Goal: Communication & Community: Answer question/provide support

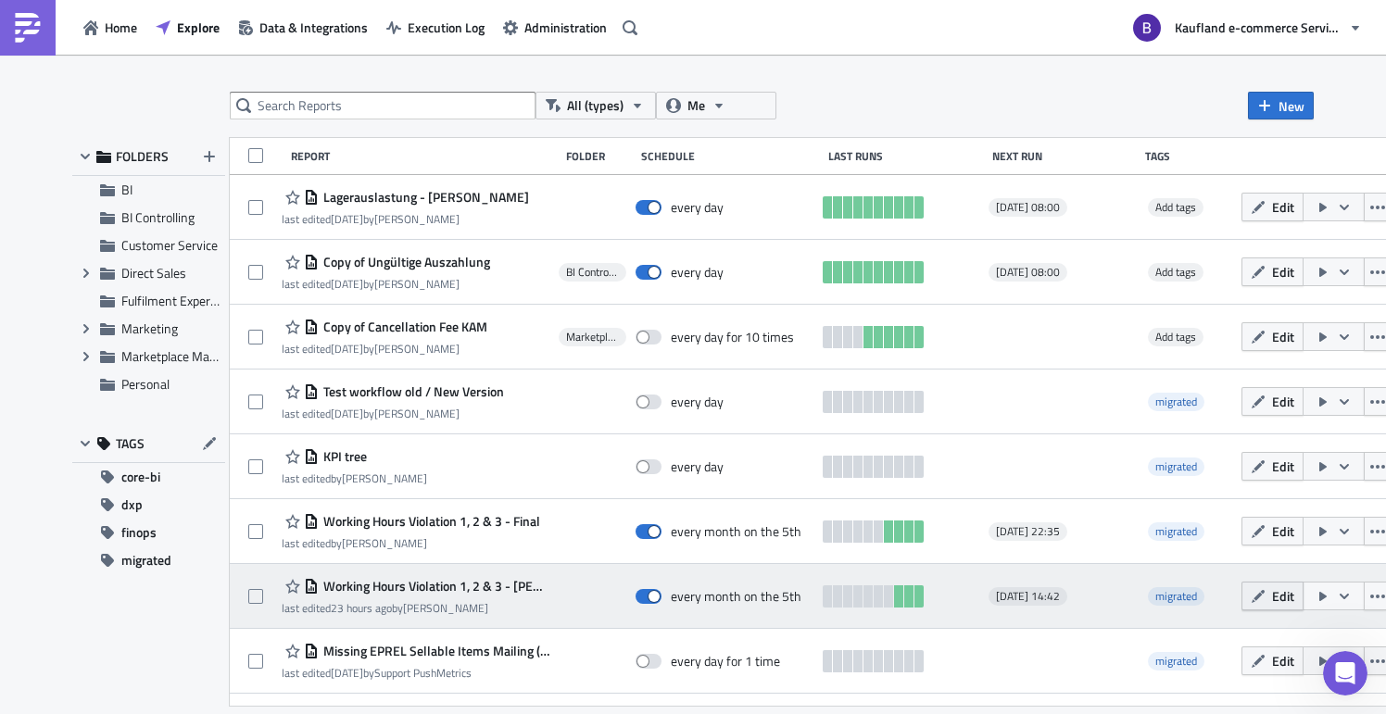
scroll to position [375, 0]
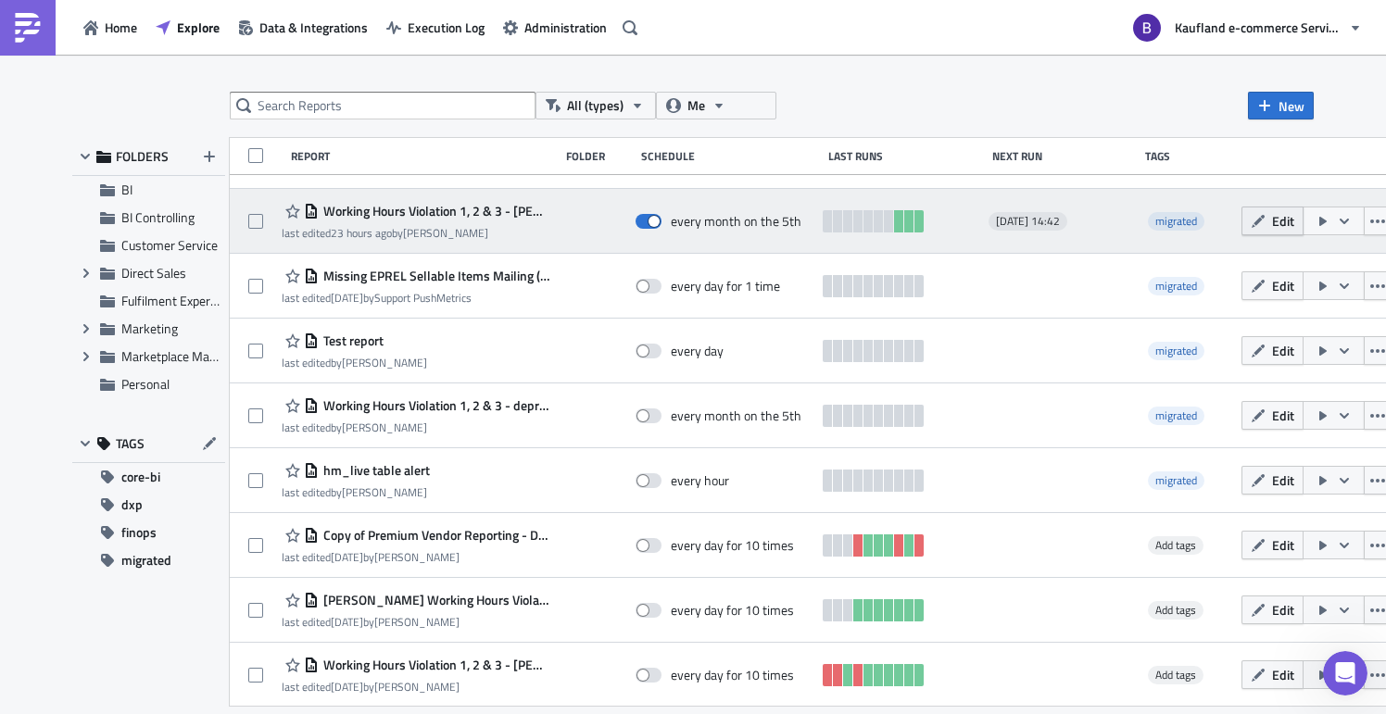
click at [1251, 227] on icon "button" at bounding box center [1258, 221] width 15 height 15
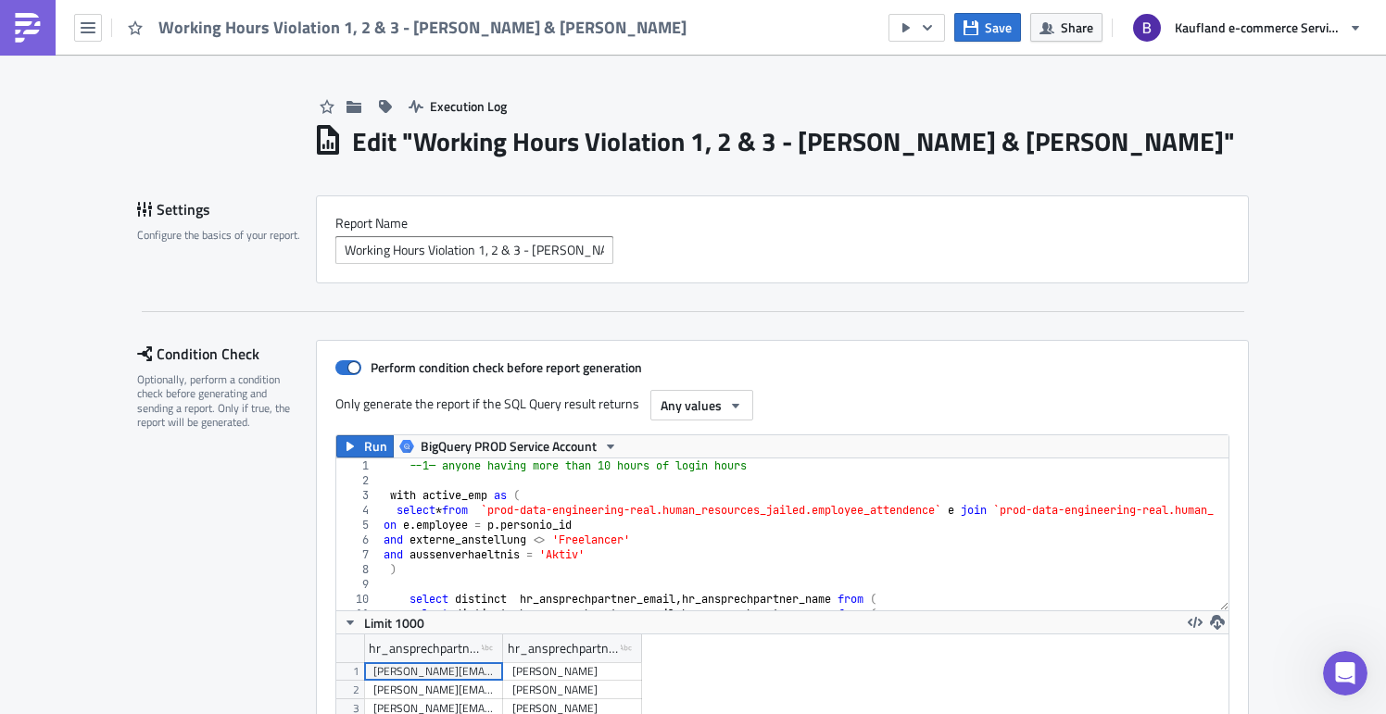
scroll to position [212, 892]
click at [1070, 35] on span "Share" at bounding box center [1077, 27] width 32 height 19
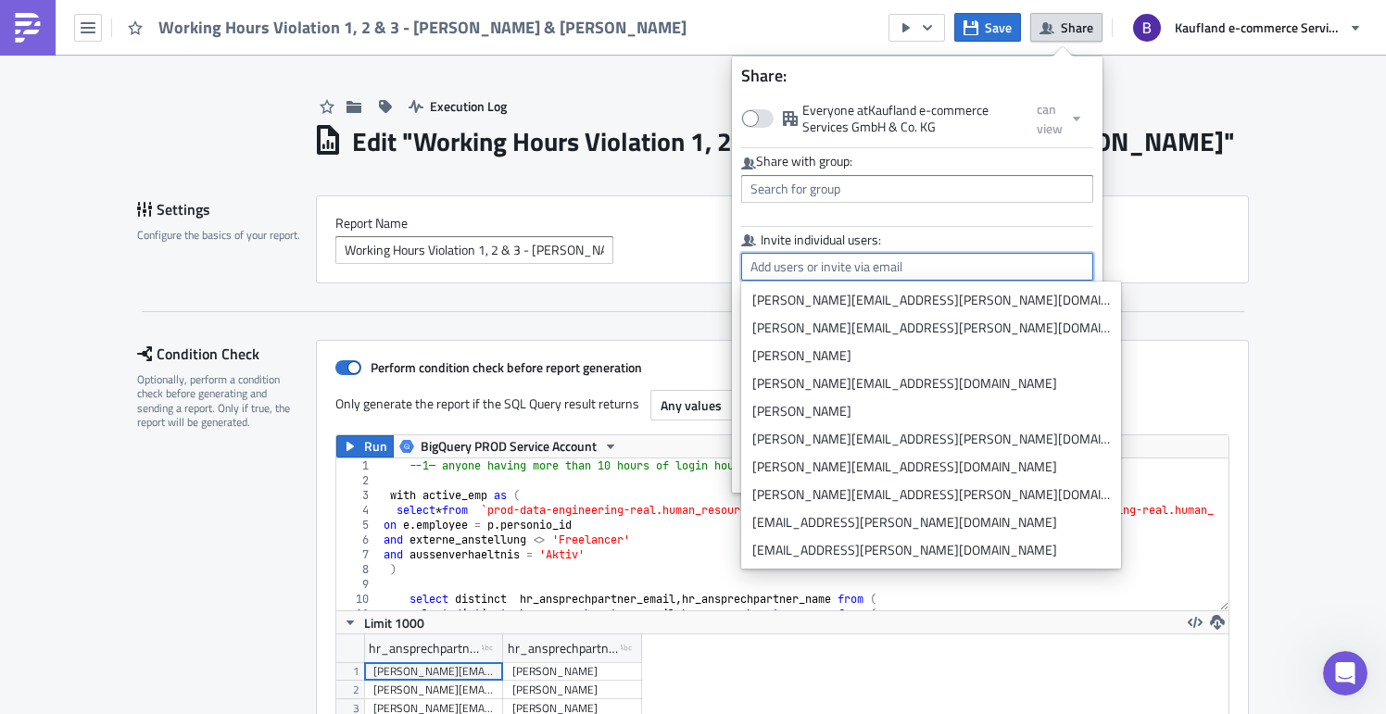
click at [880, 259] on input "text" at bounding box center [917, 267] width 352 height 28
click at [1204, 254] on div "Working Hours Violation 1, 2 & 3 - [PERSON_NAME] & [PERSON_NAME]" at bounding box center [782, 250] width 894 height 28
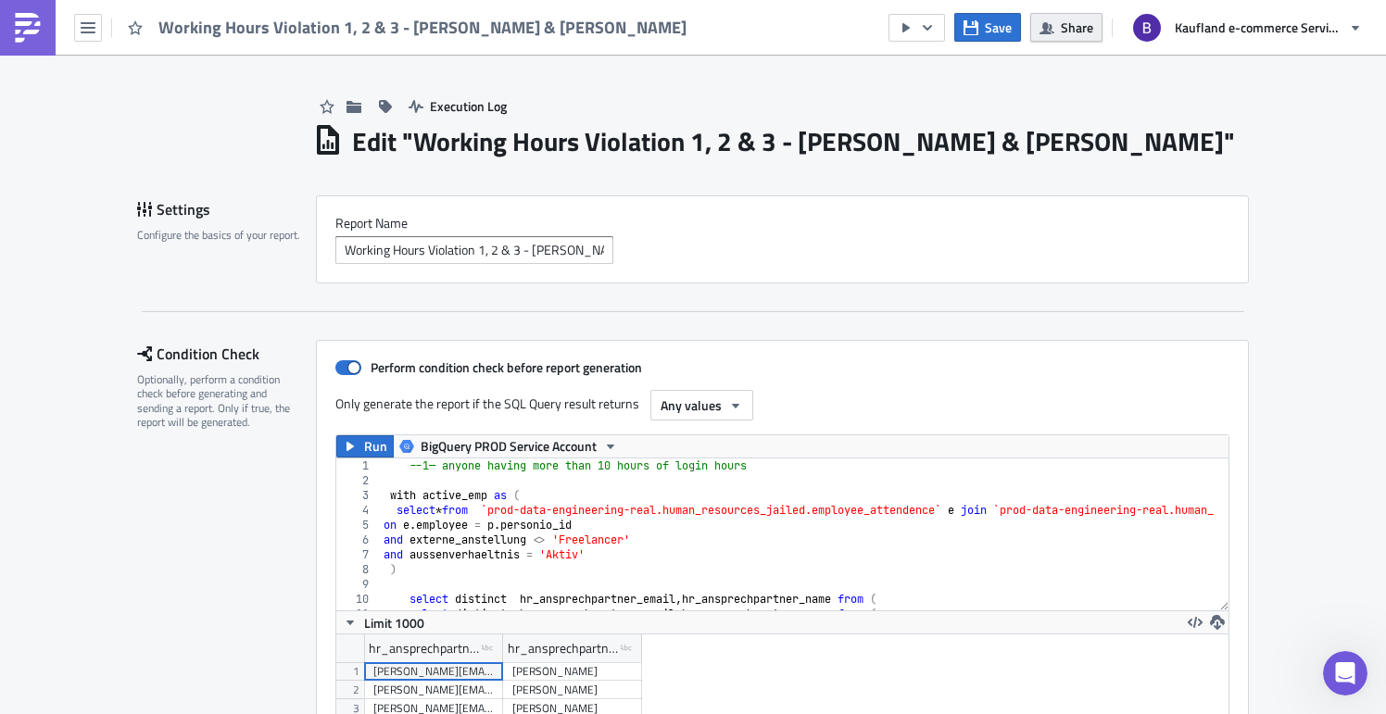
click at [1089, 33] on span "Share" at bounding box center [1077, 27] width 32 height 19
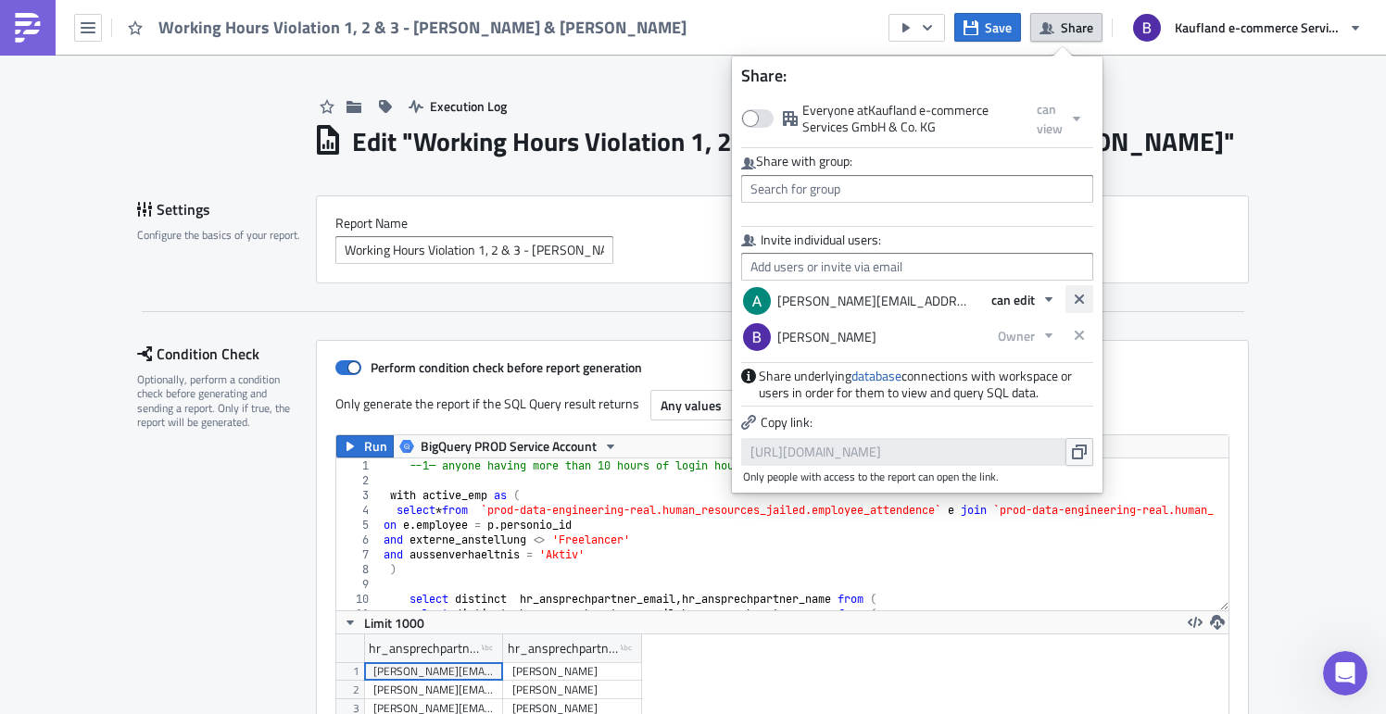
click at [1088, 297] on button "button" at bounding box center [1079, 299] width 28 height 28
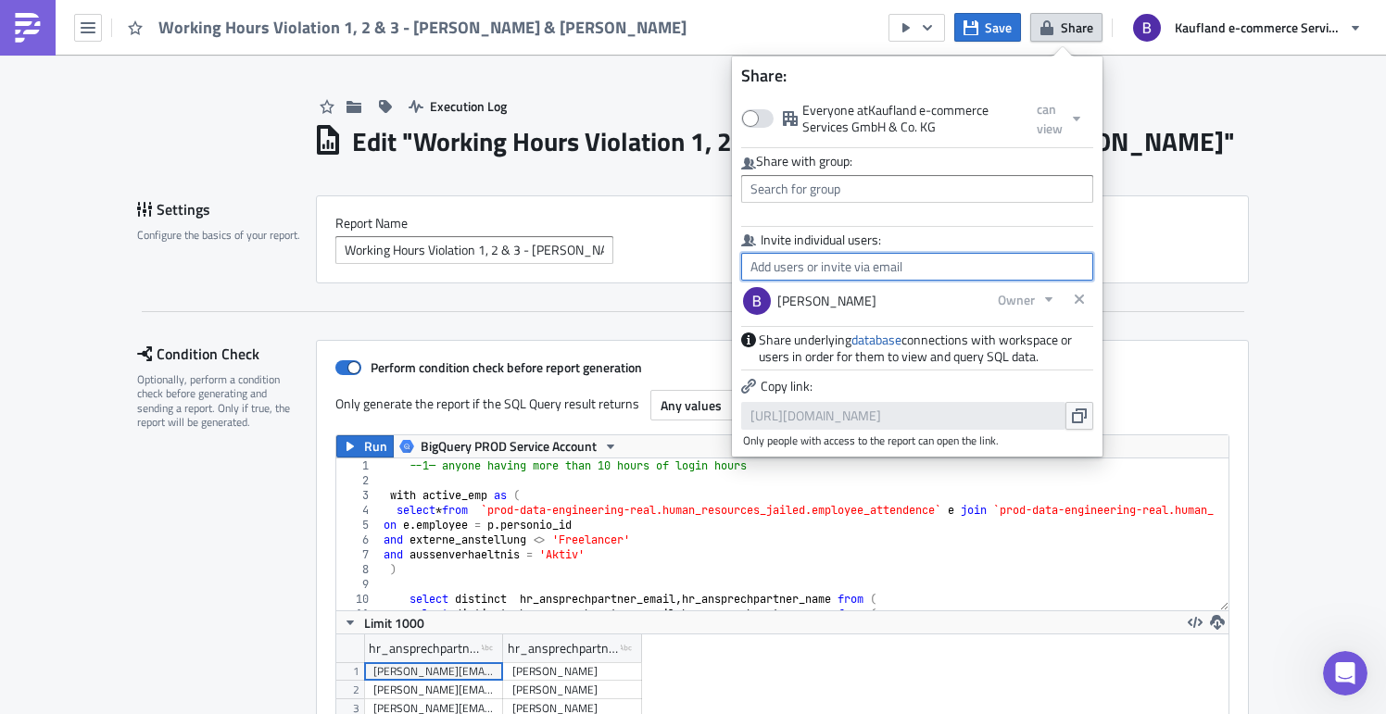
click at [869, 264] on input "text" at bounding box center [917, 267] width 352 height 28
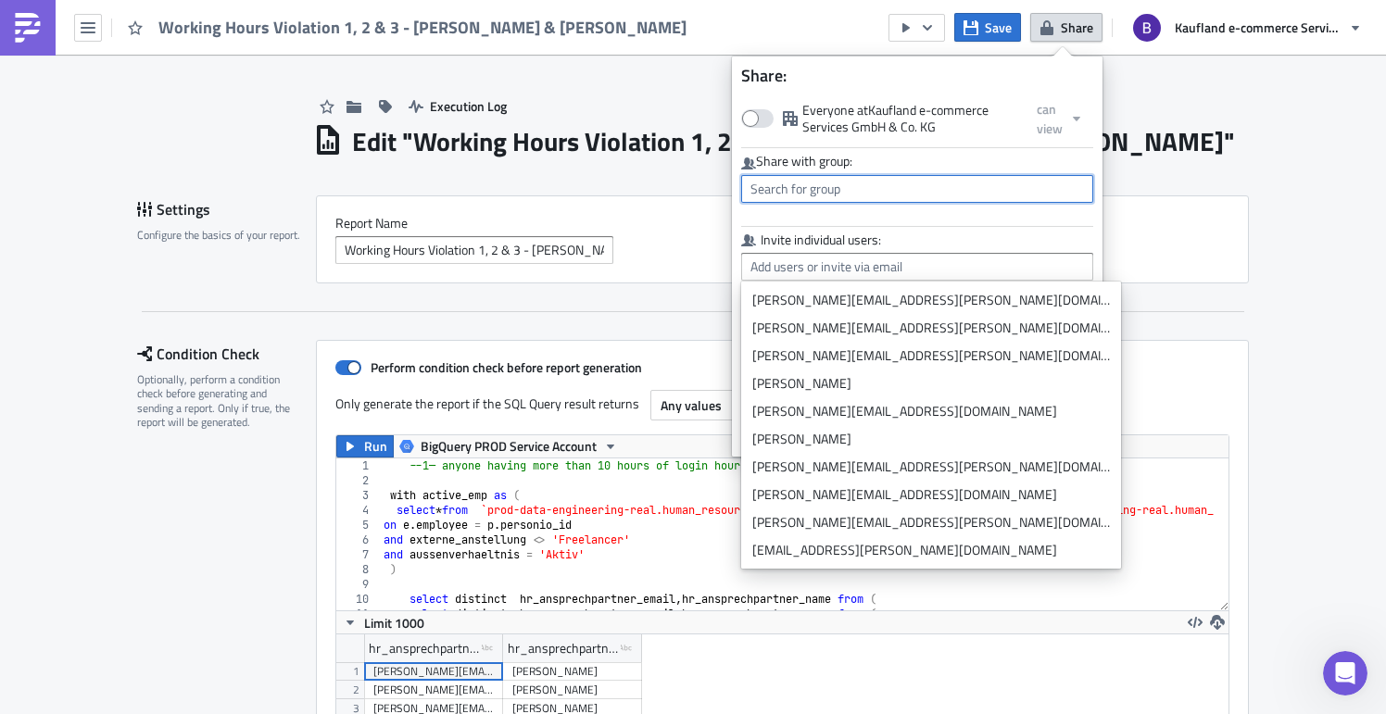
click at [1086, 197] on input "text" at bounding box center [917, 189] width 352 height 28
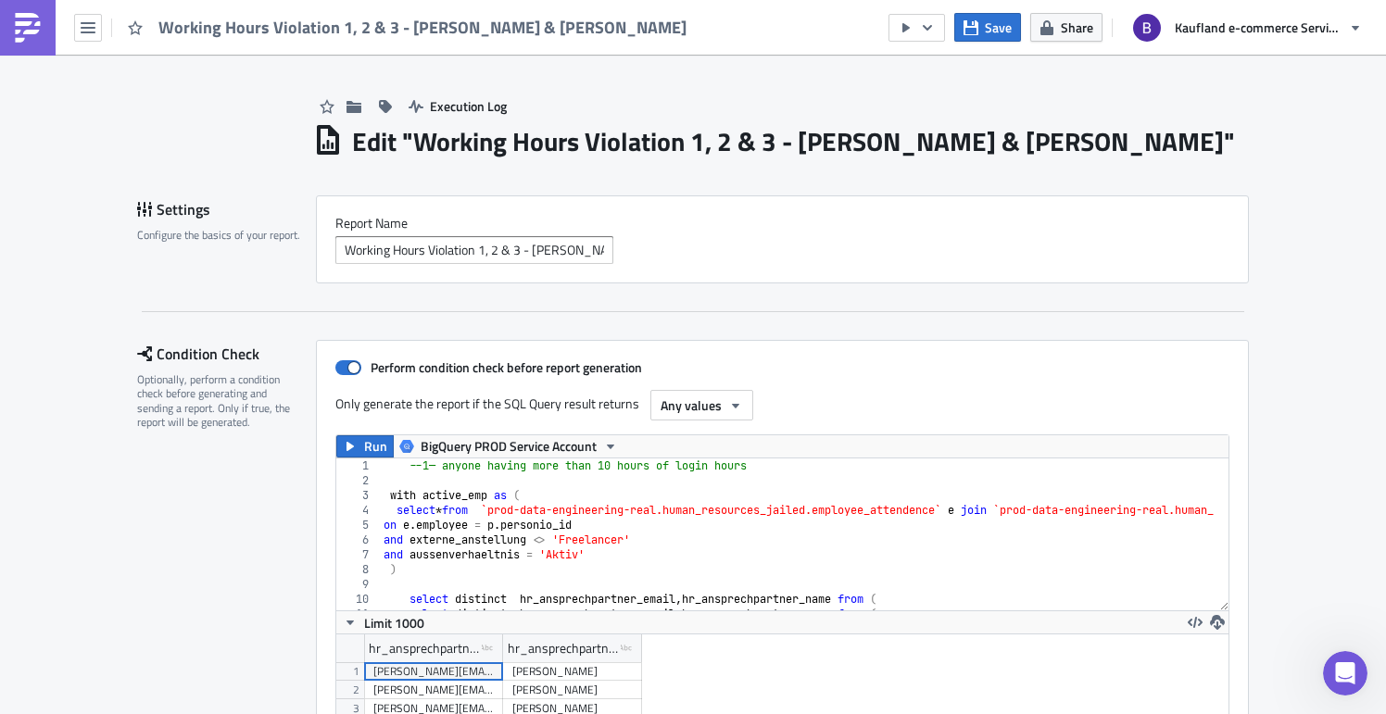
click at [1070, 31] on span "Share" at bounding box center [1077, 27] width 32 height 19
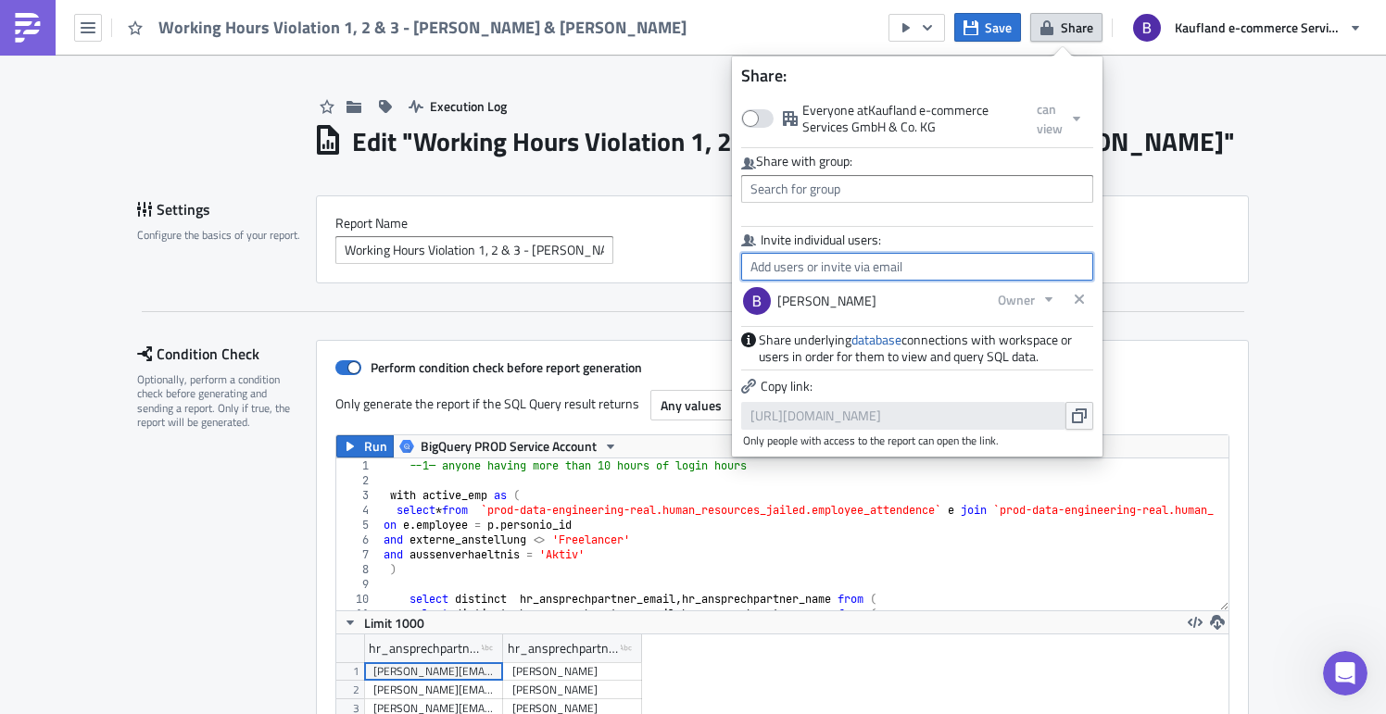
click at [983, 270] on input "text" at bounding box center [917, 267] width 352 height 28
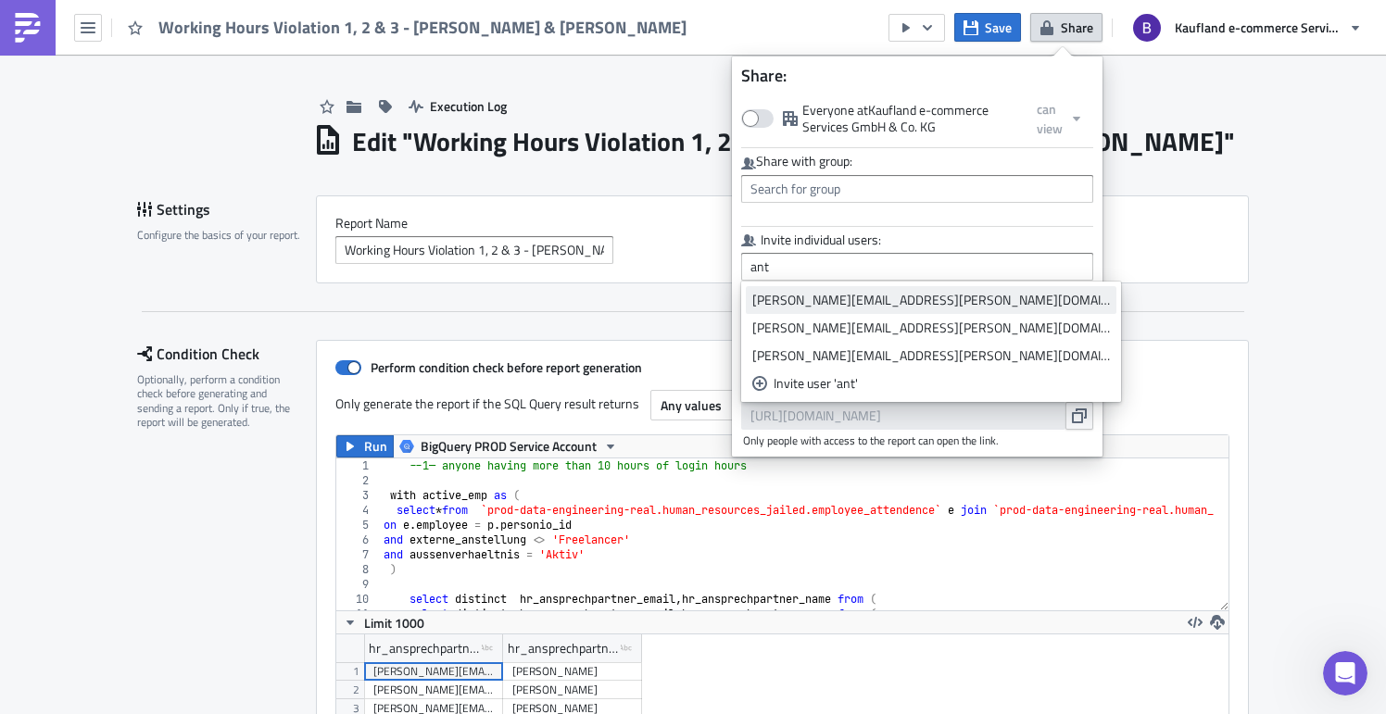
click at [921, 295] on div "[PERSON_NAME][EMAIL_ADDRESS][PERSON_NAME][DOMAIN_NAME]" at bounding box center [931, 300] width 358 height 19
type input "[PERSON_NAME][EMAIL_ADDRESS][PERSON_NAME][DOMAIN_NAME]"
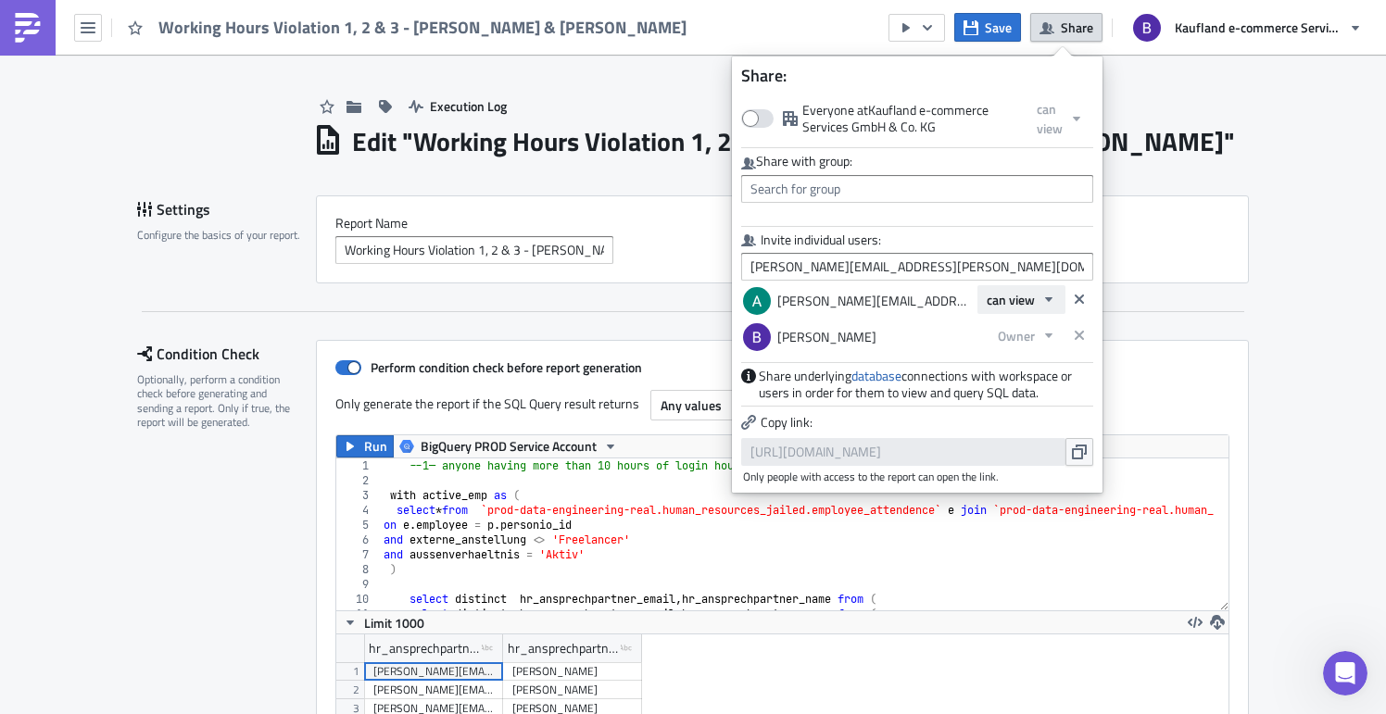
click at [1020, 309] on span "can view" at bounding box center [1011, 299] width 48 height 19
drag, startPoint x: 1023, startPoint y: 387, endPoint x: 1006, endPoint y: 386, distance: 16.7
click at [1023, 387] on div "Owner" at bounding box center [1065, 390] width 154 height 19
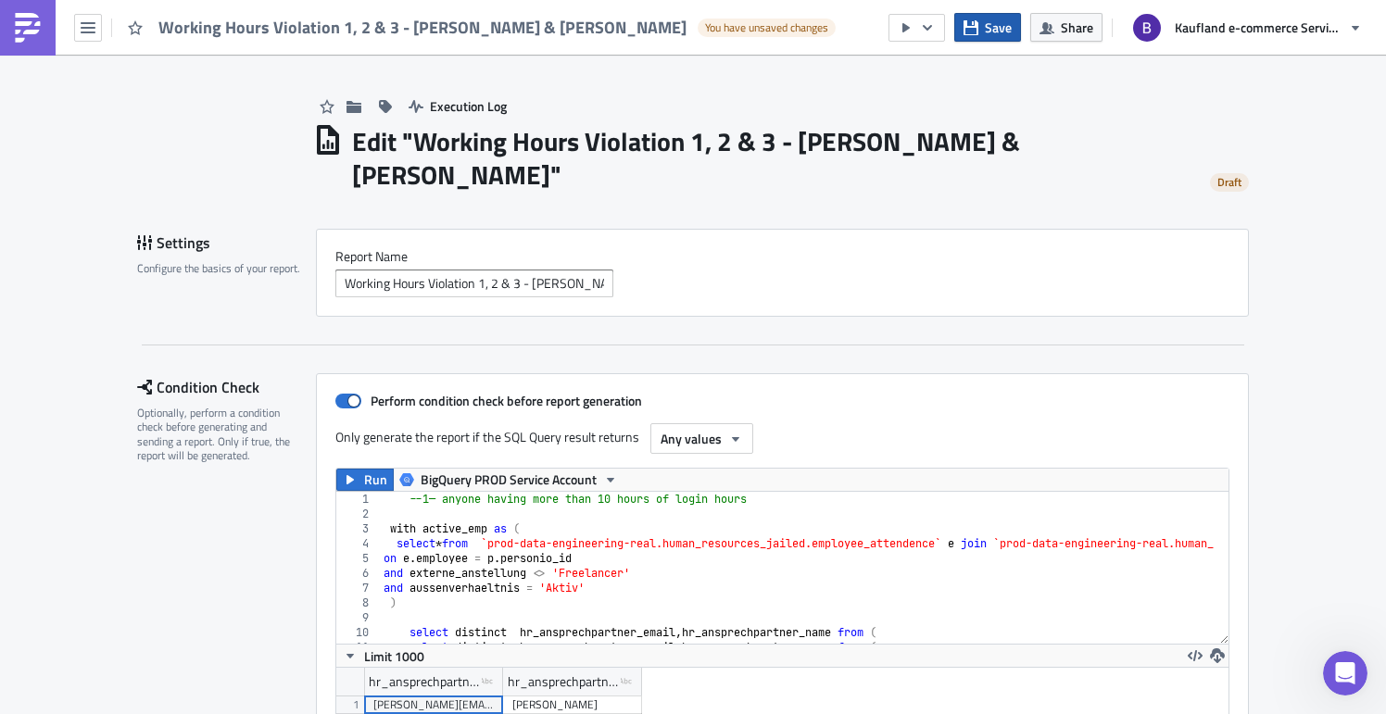
click at [961, 39] on button "Save" at bounding box center [987, 27] width 67 height 29
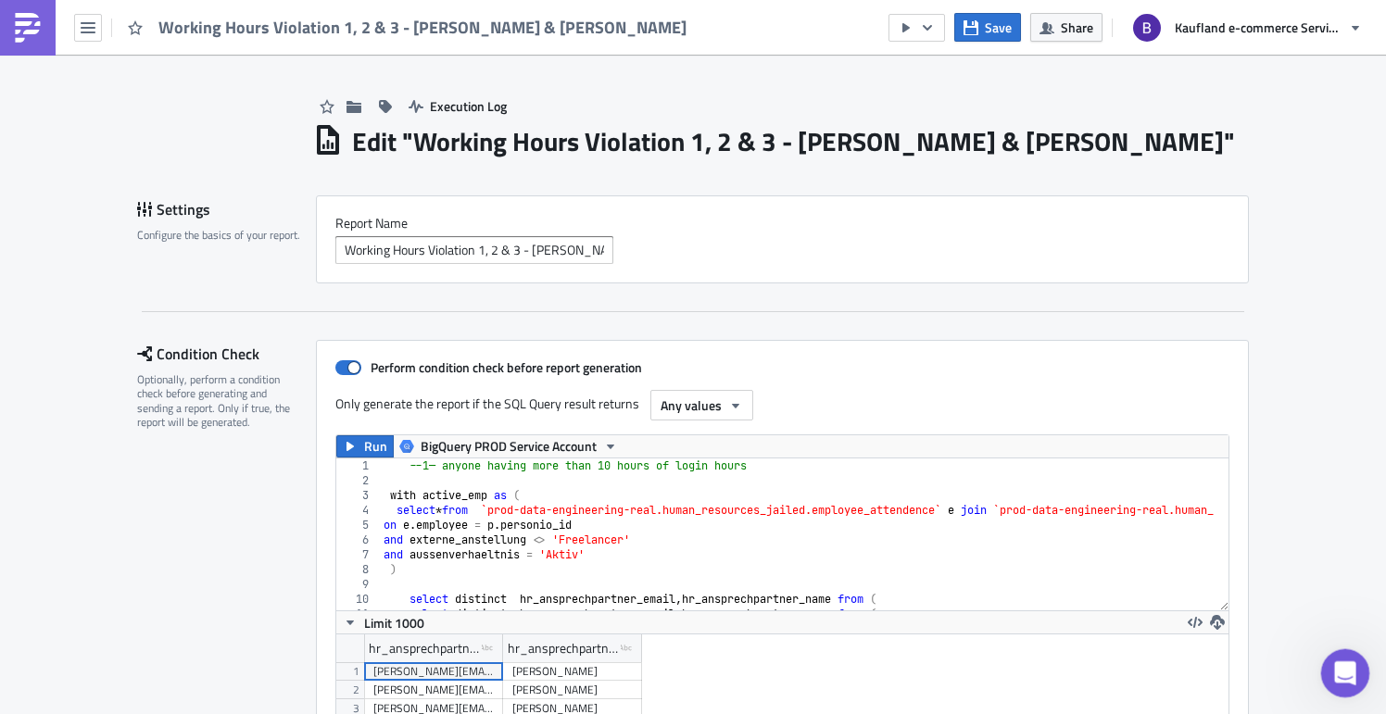
click at [1349, 673] on icon "Open Intercom Messenger" at bounding box center [1342, 671] width 31 height 31
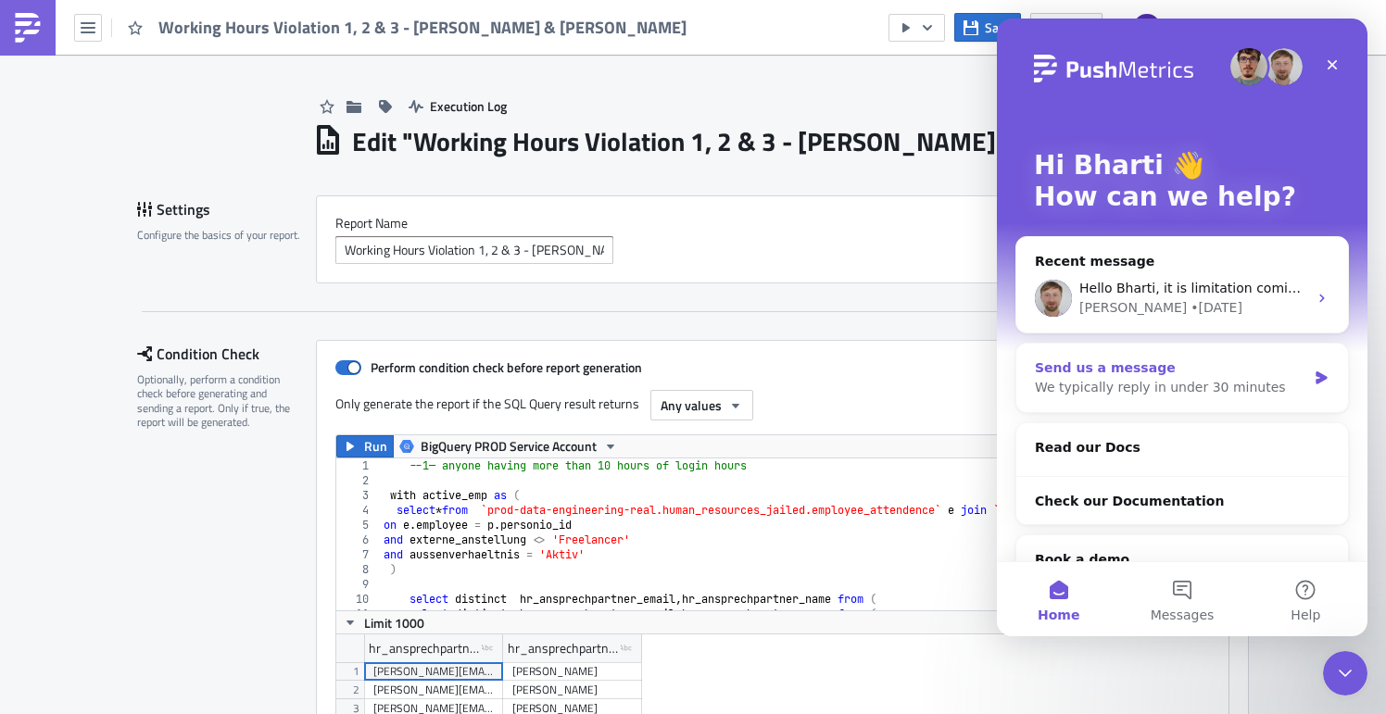
click at [1153, 386] on div "We typically reply in under 30 minutes" at bounding box center [1170, 387] width 271 height 19
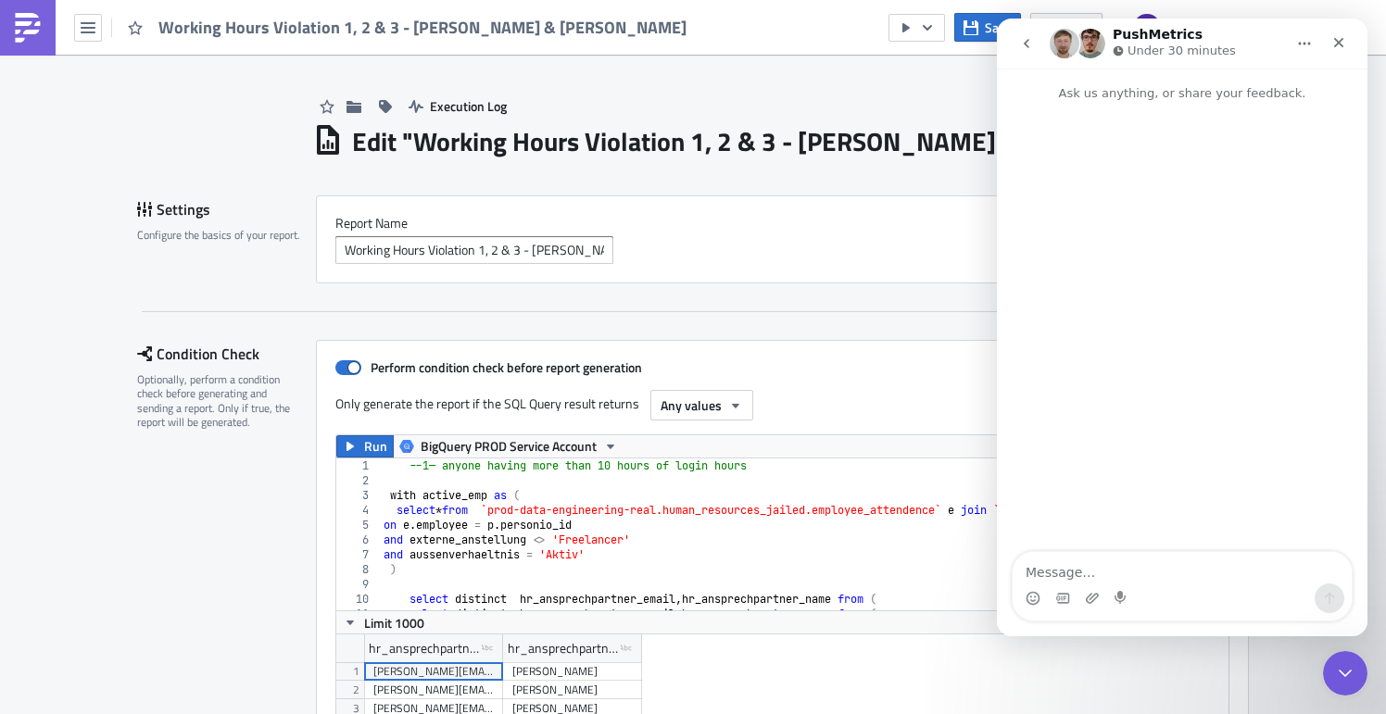
click at [1025, 37] on icon "go back" at bounding box center [1026, 43] width 15 height 15
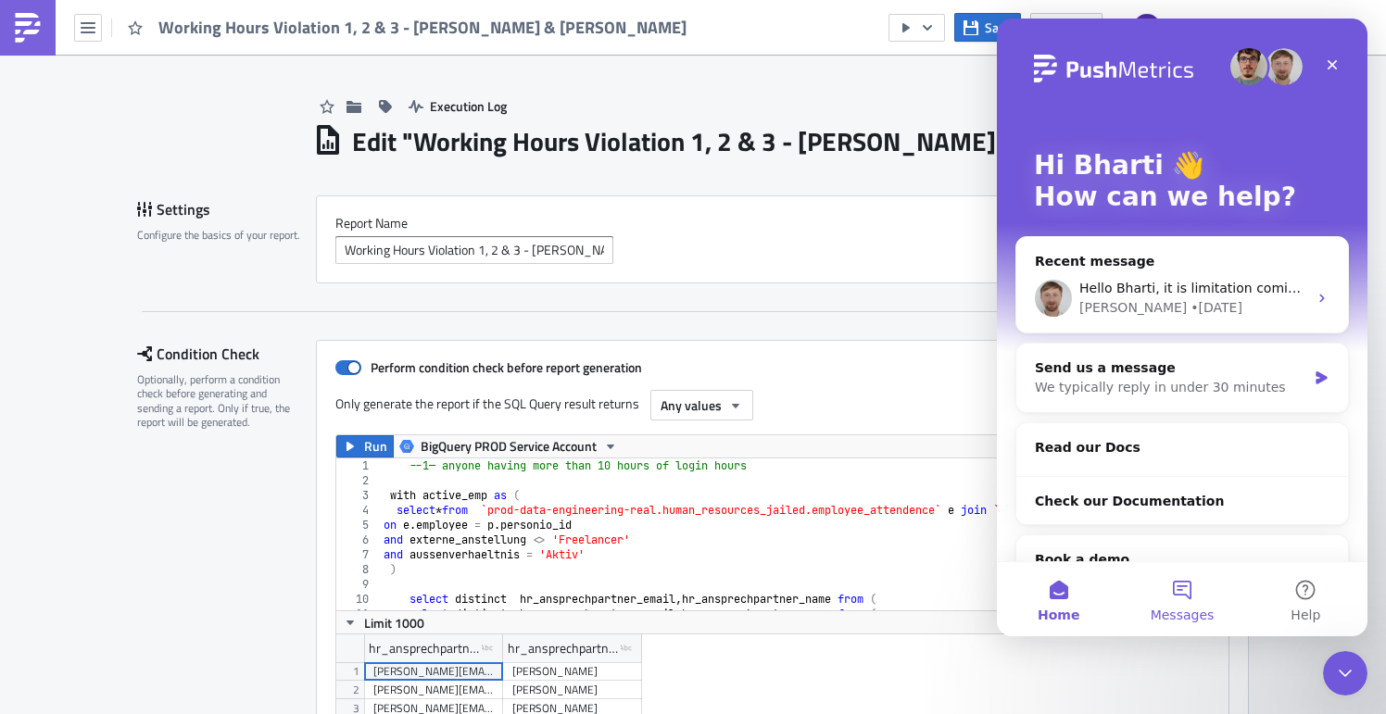
click at [1170, 605] on button "Messages" at bounding box center [1181, 599] width 123 height 74
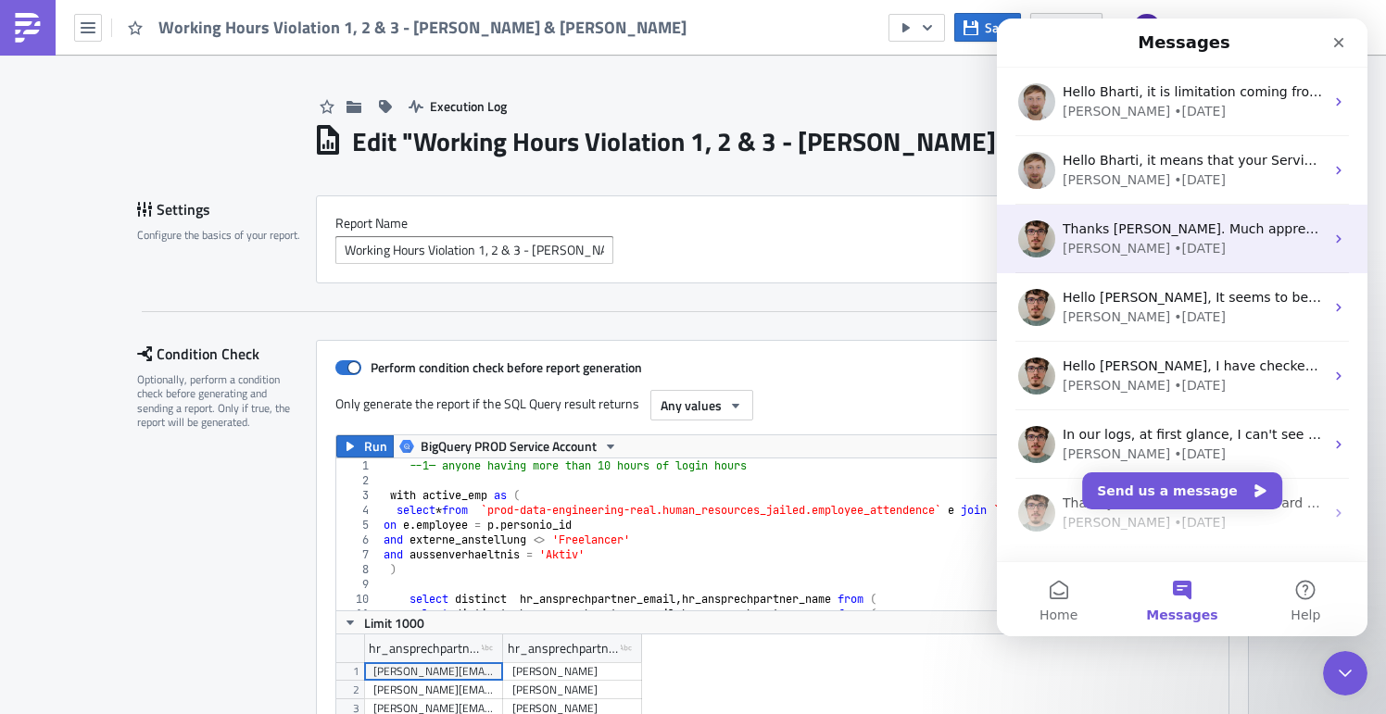
click at [1139, 231] on span "Thanks [PERSON_NAME]. Much appreciated your help here." at bounding box center [1256, 228] width 386 height 15
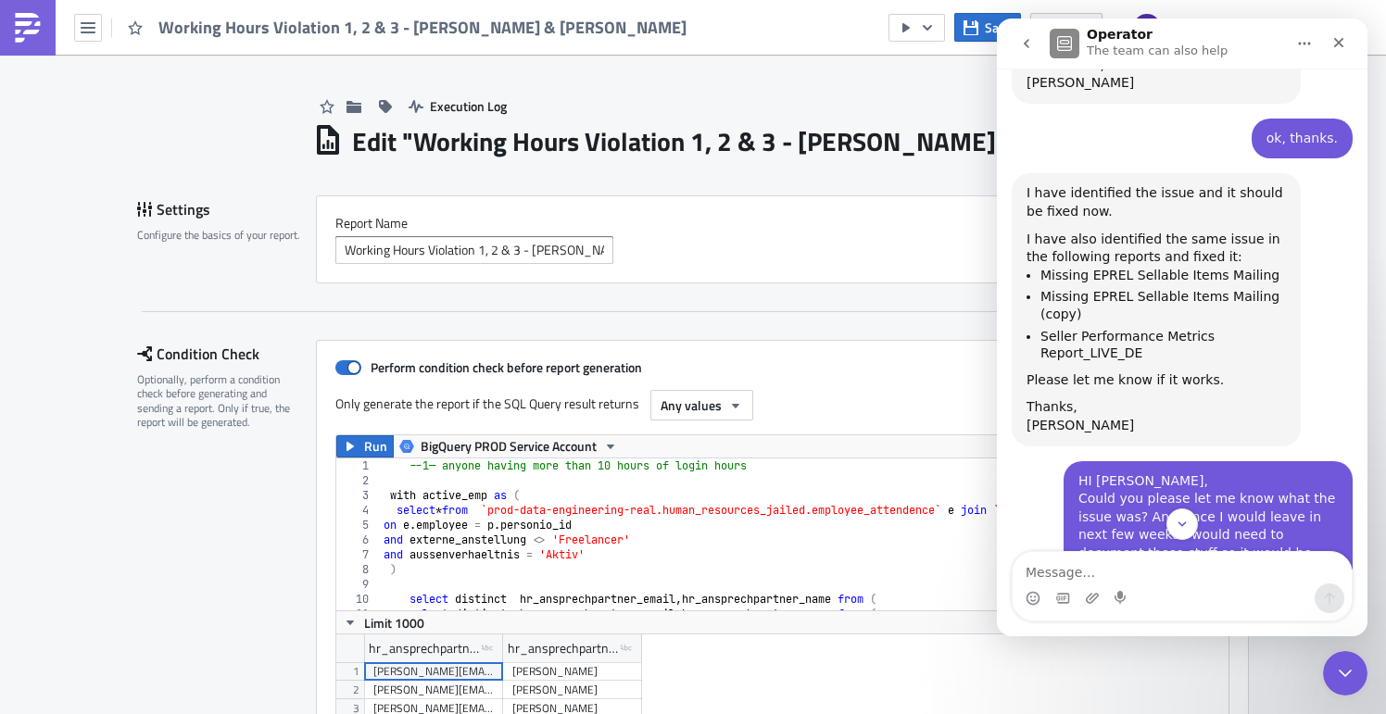
scroll to position [491, 0]
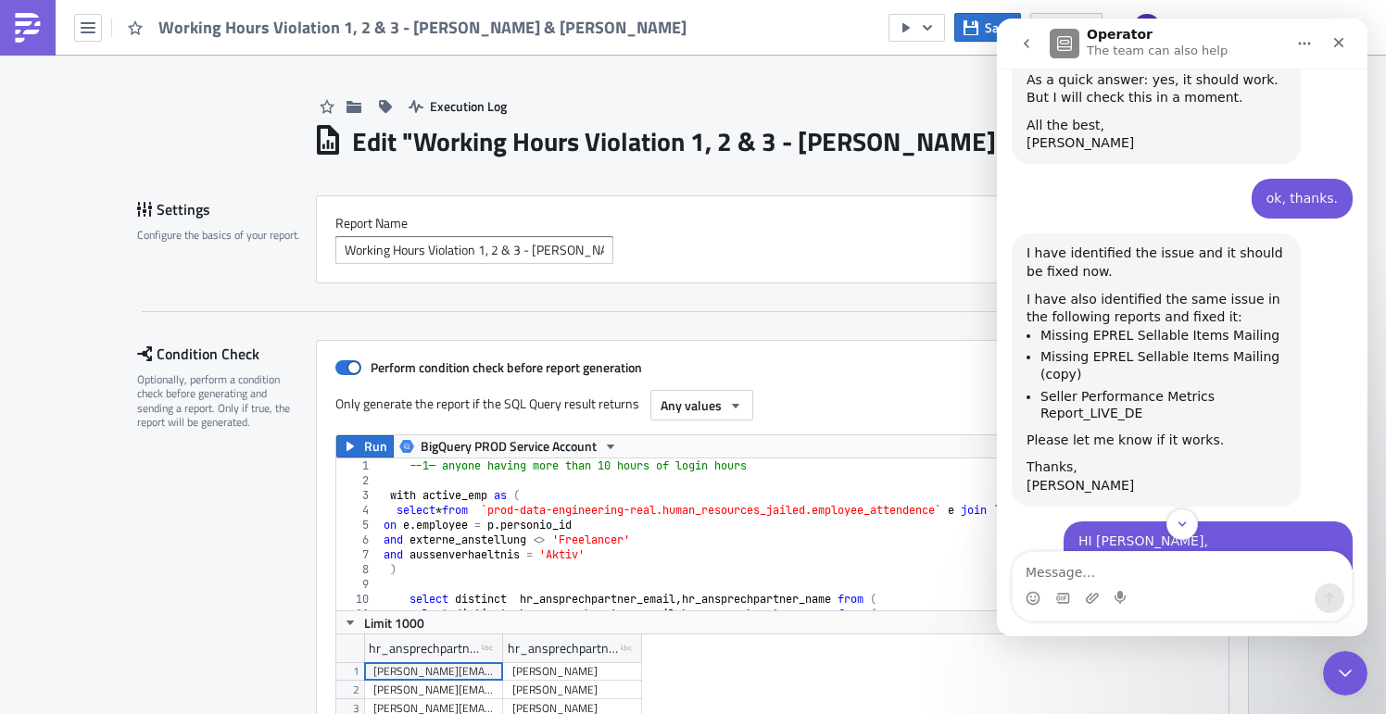
click at [1026, 54] on button "go back" at bounding box center [1026, 43] width 35 height 35
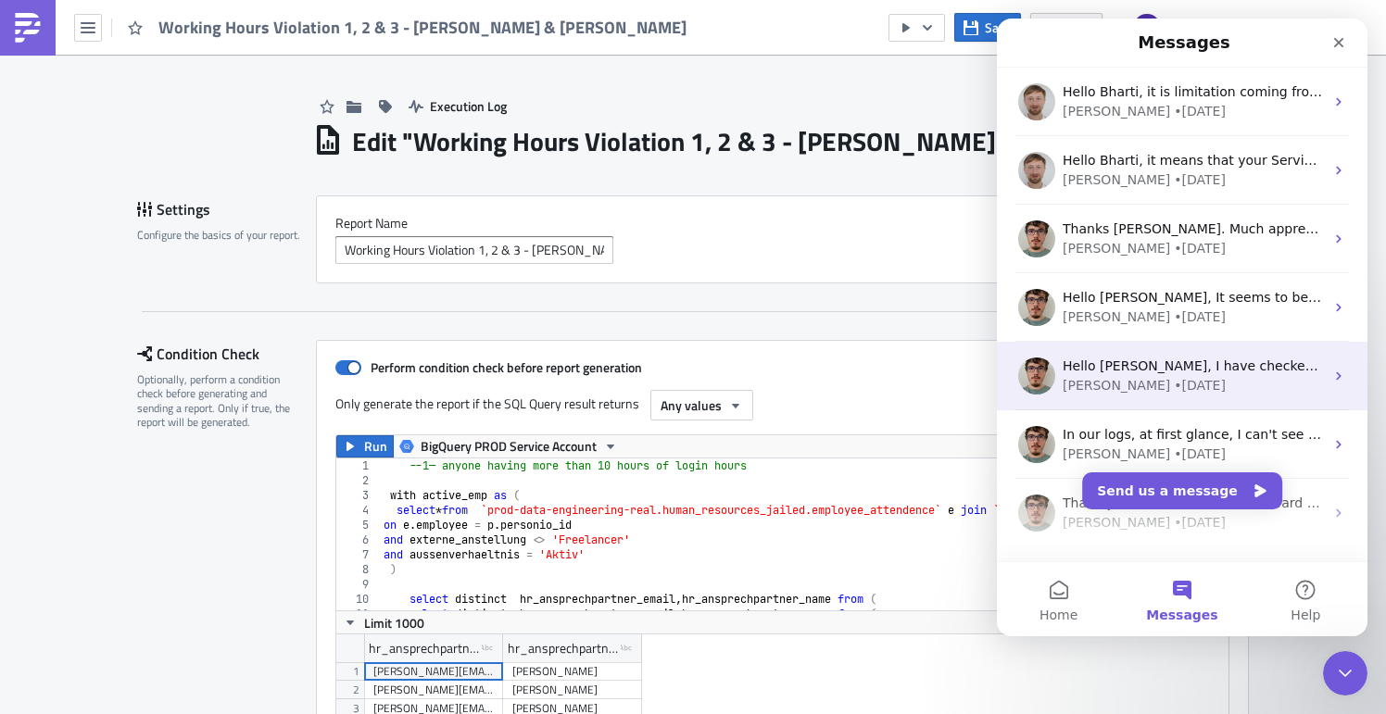
click at [1160, 380] on div "[PERSON_NAME] • [DATE]" at bounding box center [1193, 385] width 261 height 19
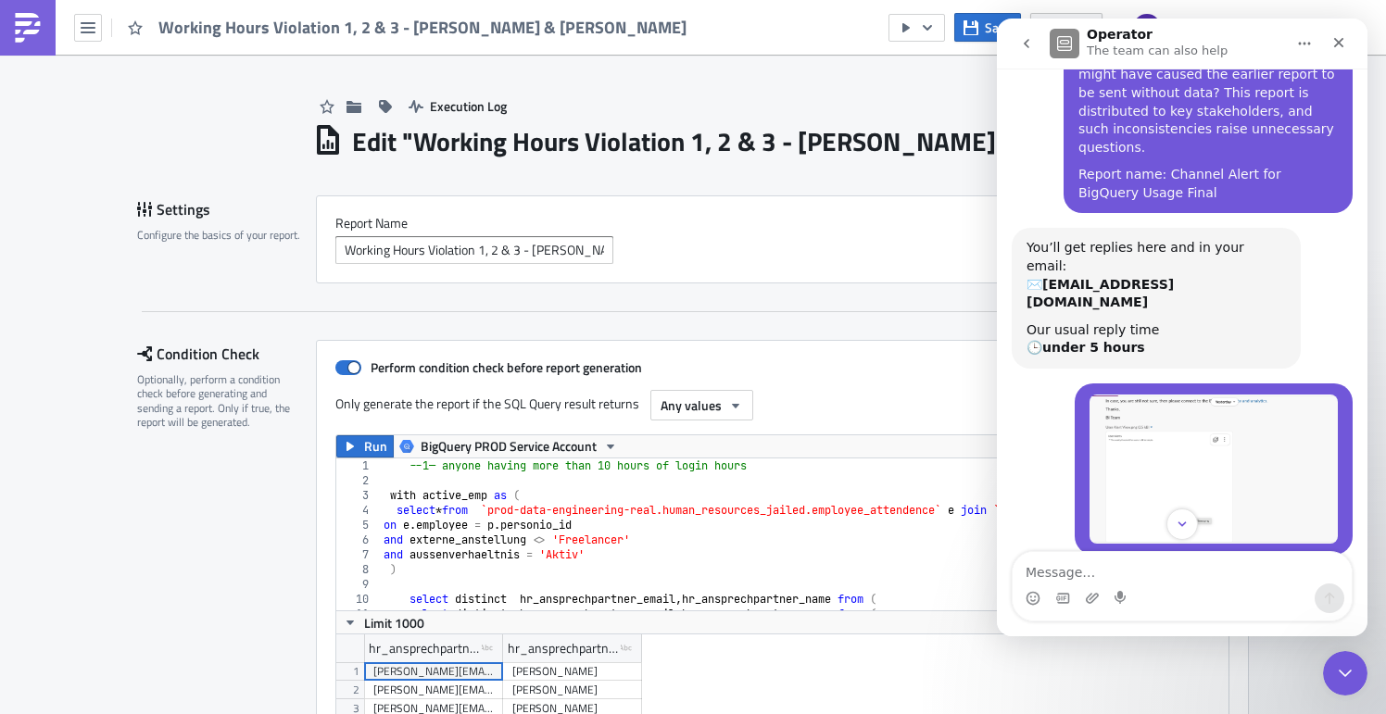
scroll to position [376, 0]
click at [1033, 45] on button "go back" at bounding box center [1026, 43] width 35 height 35
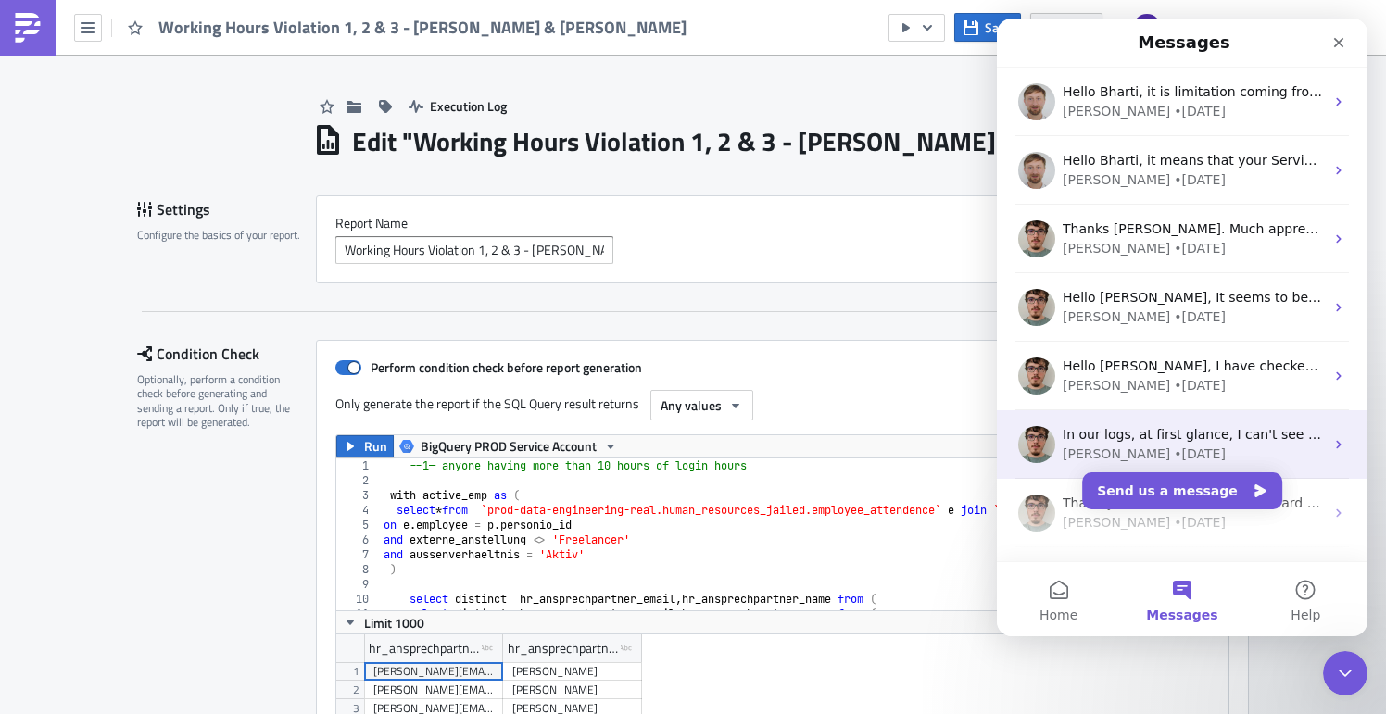
click at [1183, 434] on span "In our logs, at first glance, I can't see anything unusual" at bounding box center [1242, 434] width 358 height 15
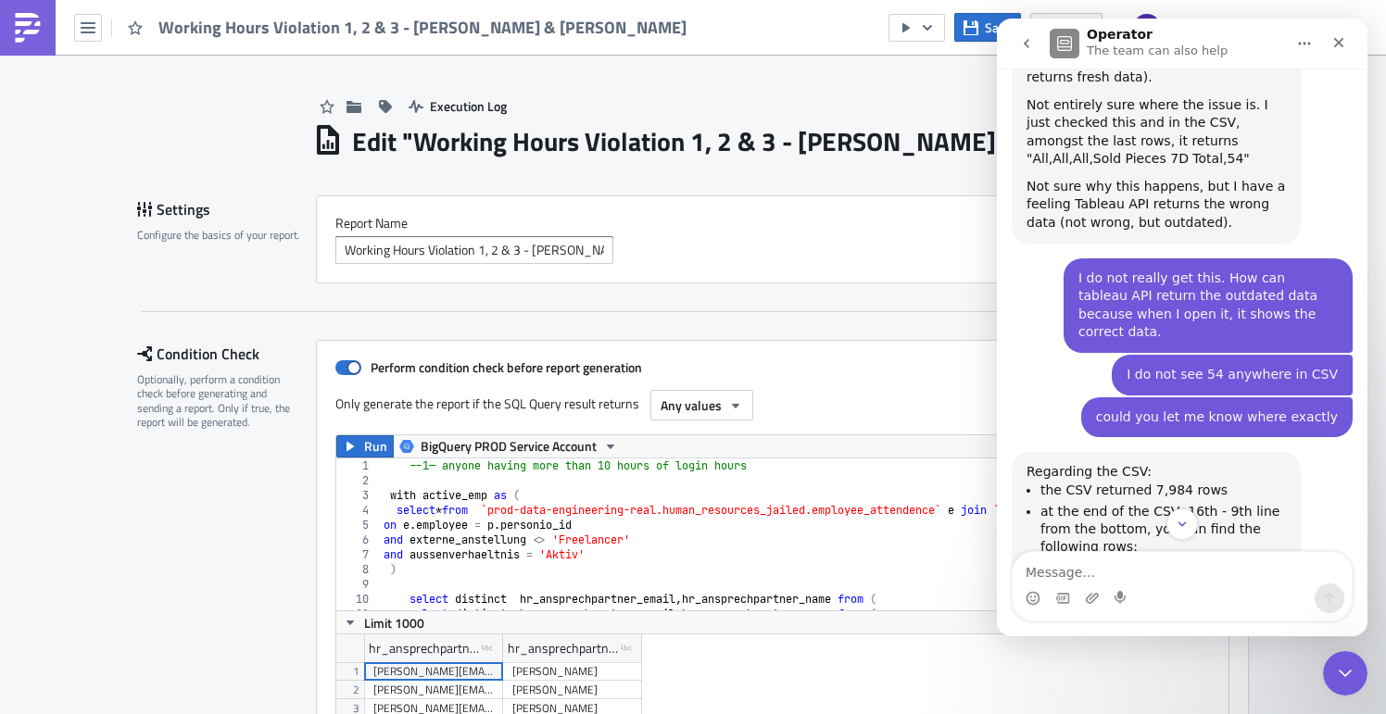
scroll to position [1266, 0]
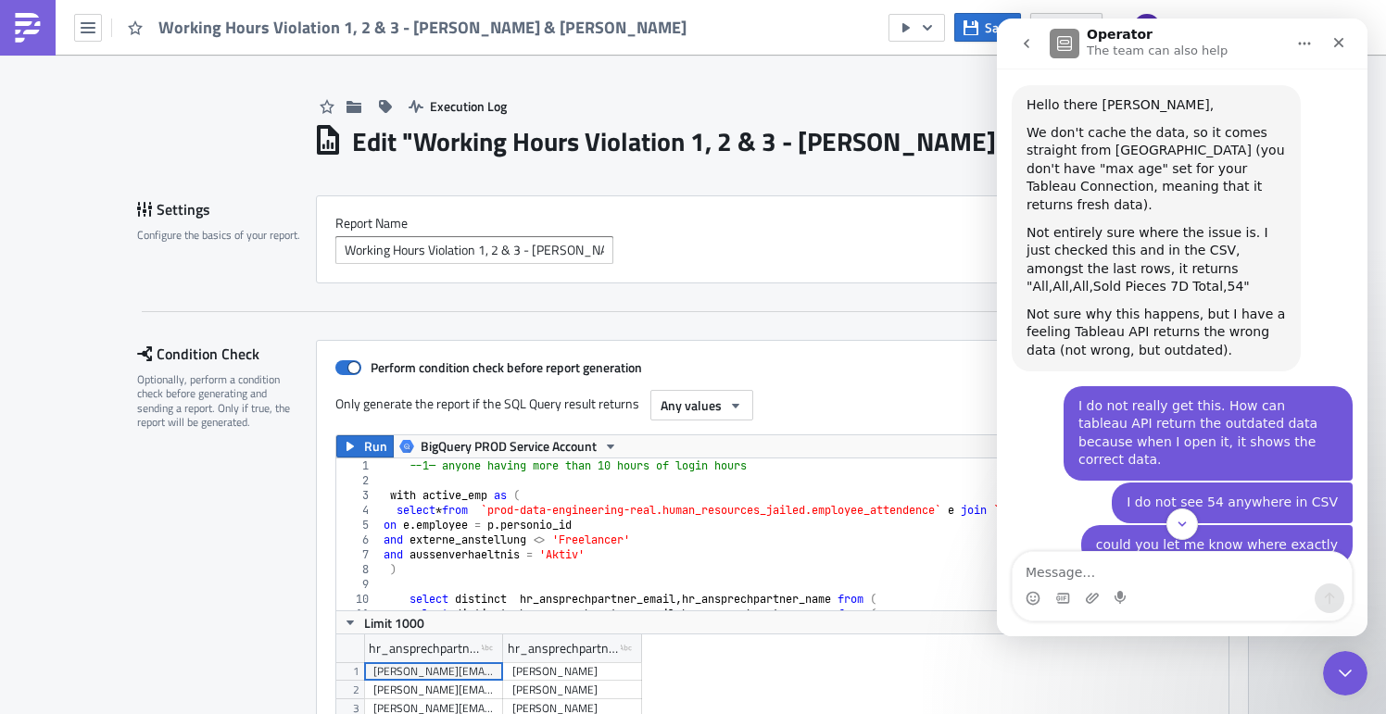
drag, startPoint x: 1119, startPoint y: 335, endPoint x: 1285, endPoint y: 348, distance: 166.3
click at [1285, 397] on div "I do not really get this. How can tableau API return the outdated data because …" at bounding box center [1207, 433] width 259 height 72
drag, startPoint x: 1091, startPoint y: 358, endPoint x: 1252, endPoint y: 362, distance: 161.3
click at [1252, 397] on div "I do not really get this. How can tableau API return the outdated data because …" at bounding box center [1207, 433] width 259 height 72
click at [1045, 483] on div "I do not see 54 anywhere in CSV Bharti • [DATE]" at bounding box center [1182, 504] width 341 height 43
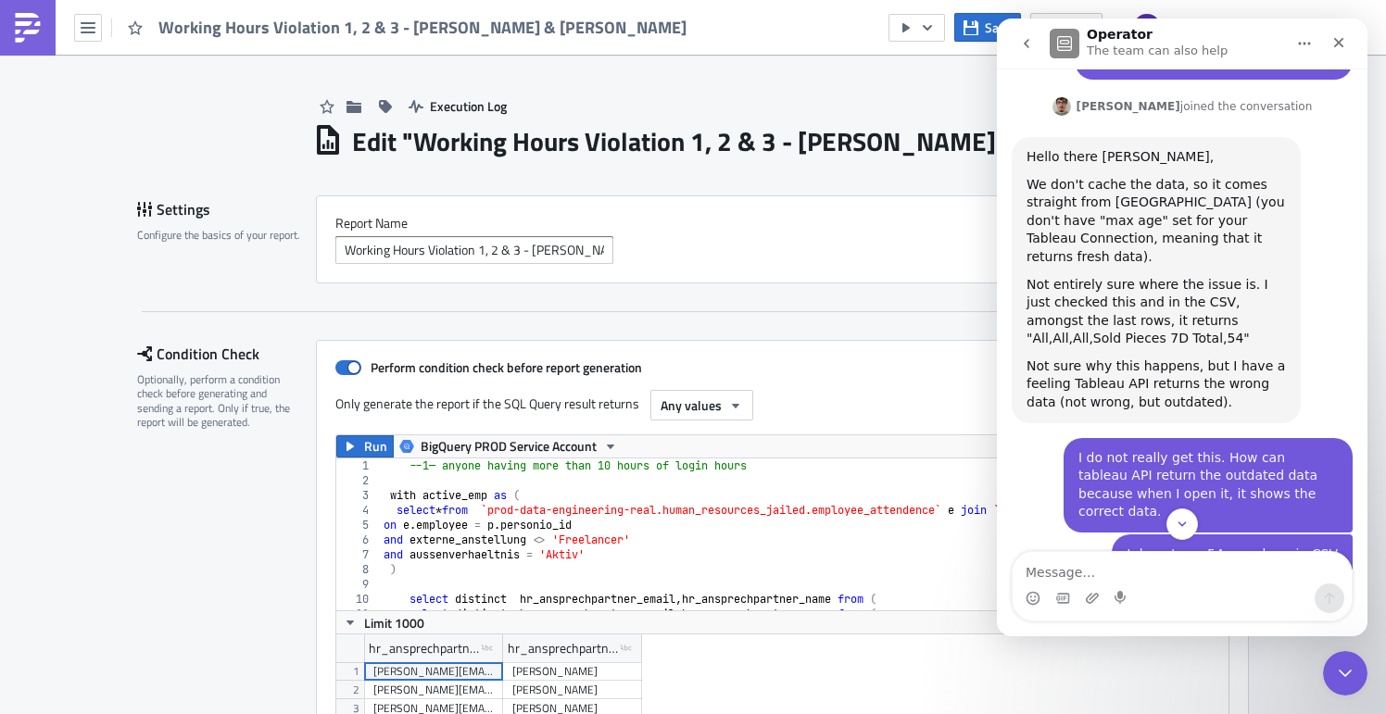
scroll to position [1160, 0]
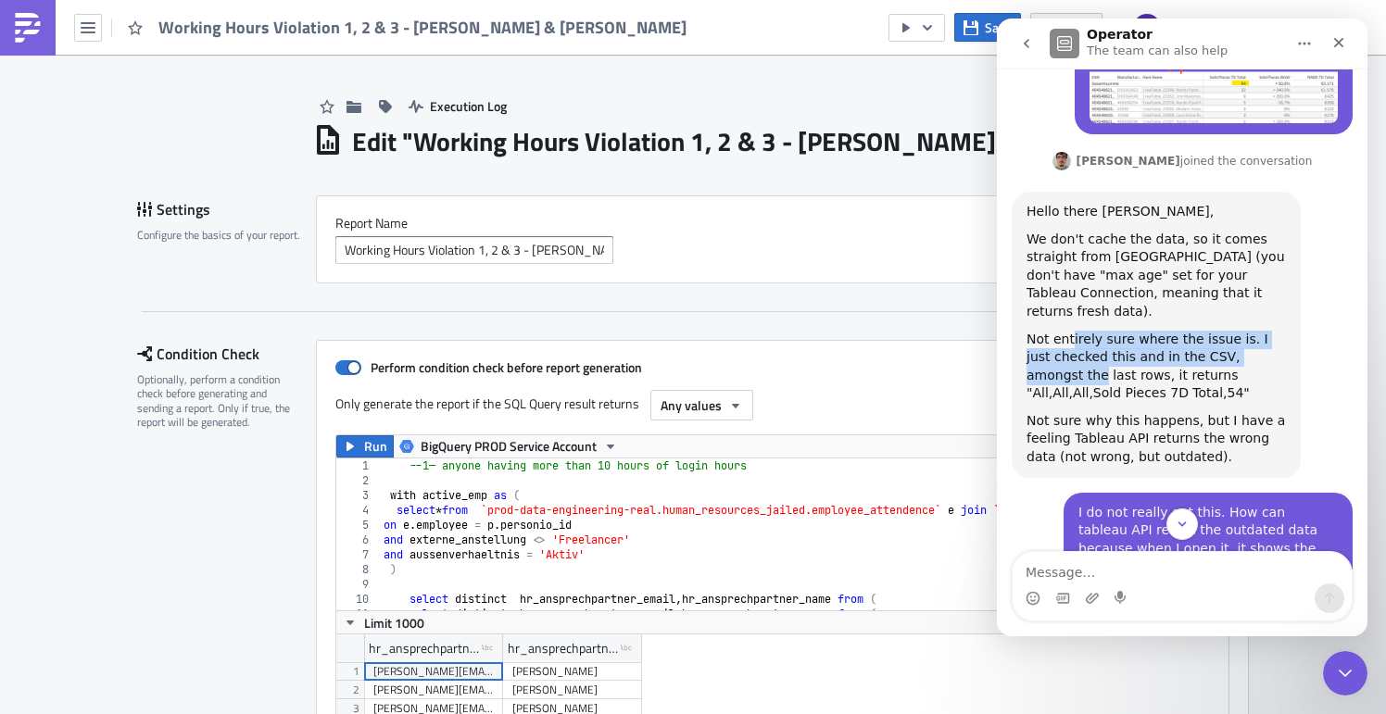
drag, startPoint x: 1083, startPoint y: 268, endPoint x: 1273, endPoint y: 283, distance: 190.6
click at [1273, 331] on div "Not entirely sure where the issue is. I just checked this and in the CSV, among…" at bounding box center [1155, 367] width 259 height 72
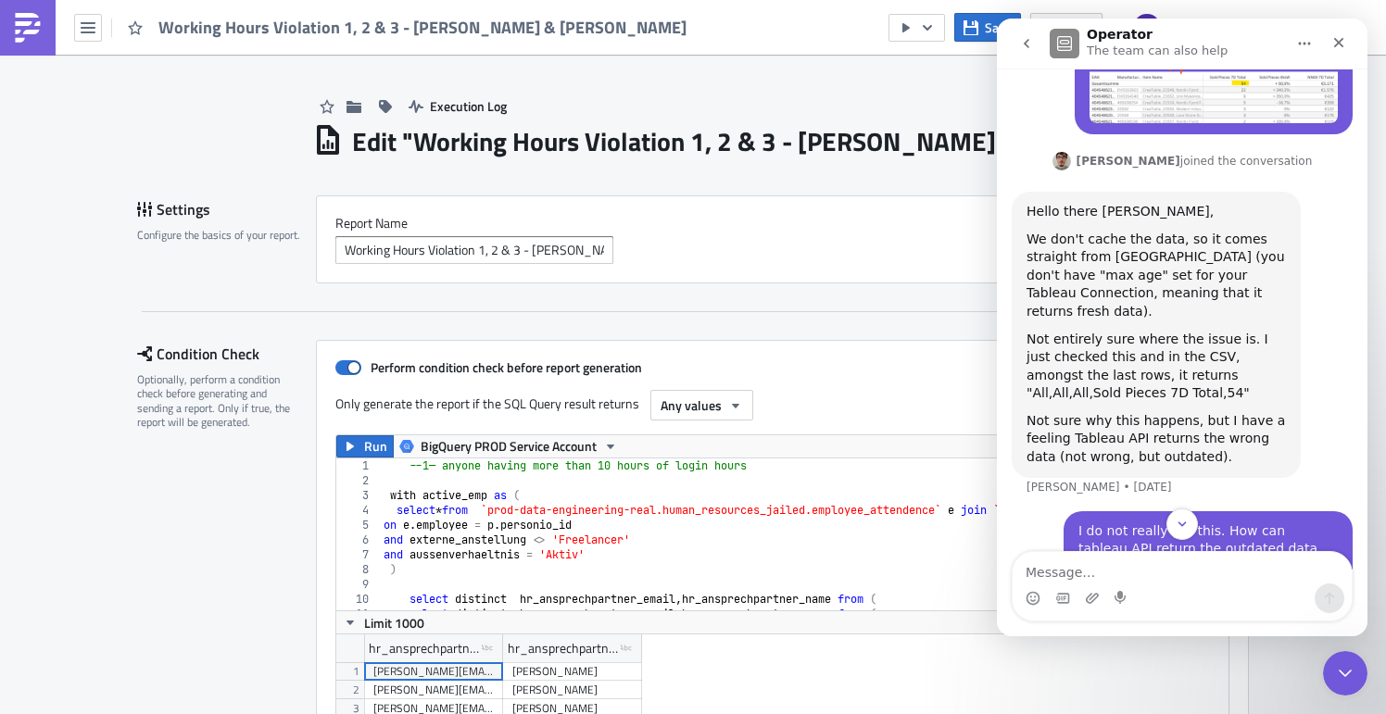
click at [1152, 331] on div "Not entirely sure where the issue is. I just checked this and in the CSV, among…" at bounding box center [1155, 367] width 259 height 72
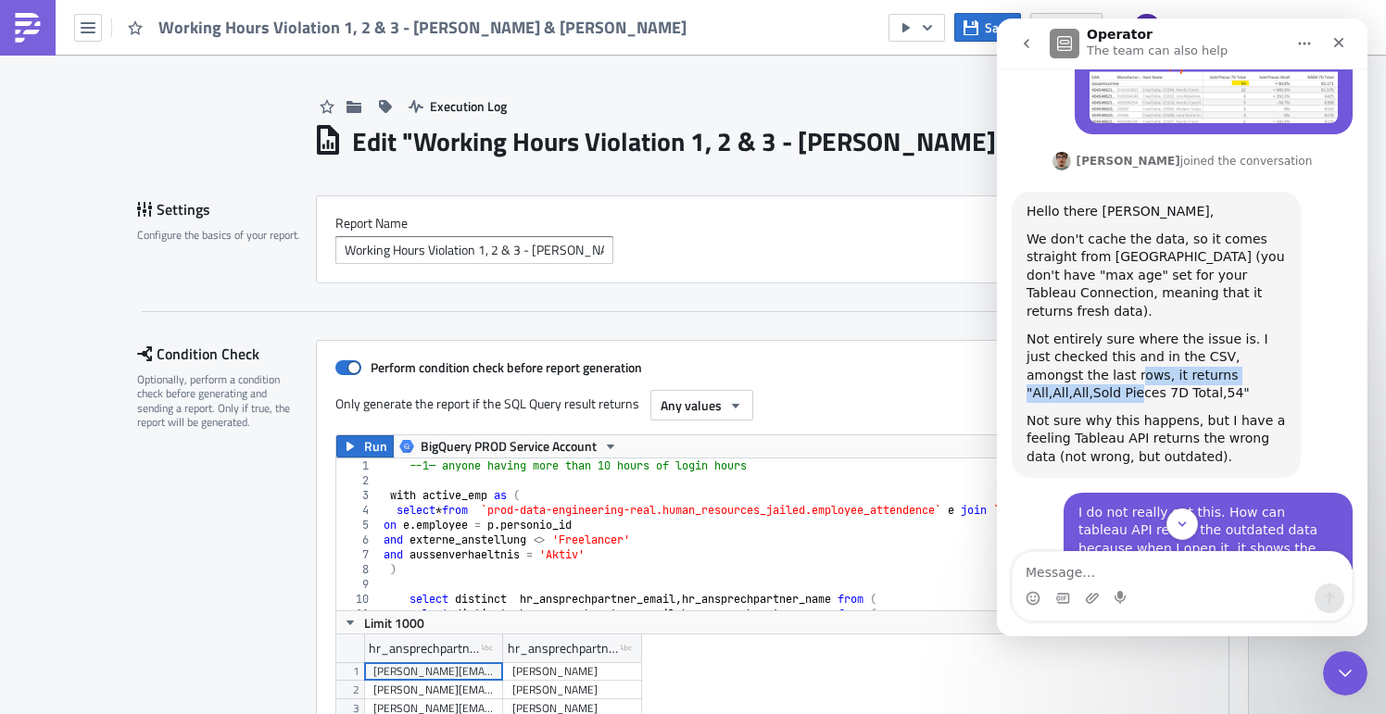
drag, startPoint x: 1056, startPoint y: 294, endPoint x: 1252, endPoint y: 300, distance: 195.6
click at [1252, 331] on div "Not entirely sure where the issue is. I just checked this and in the CSV, among…" at bounding box center [1155, 367] width 259 height 72
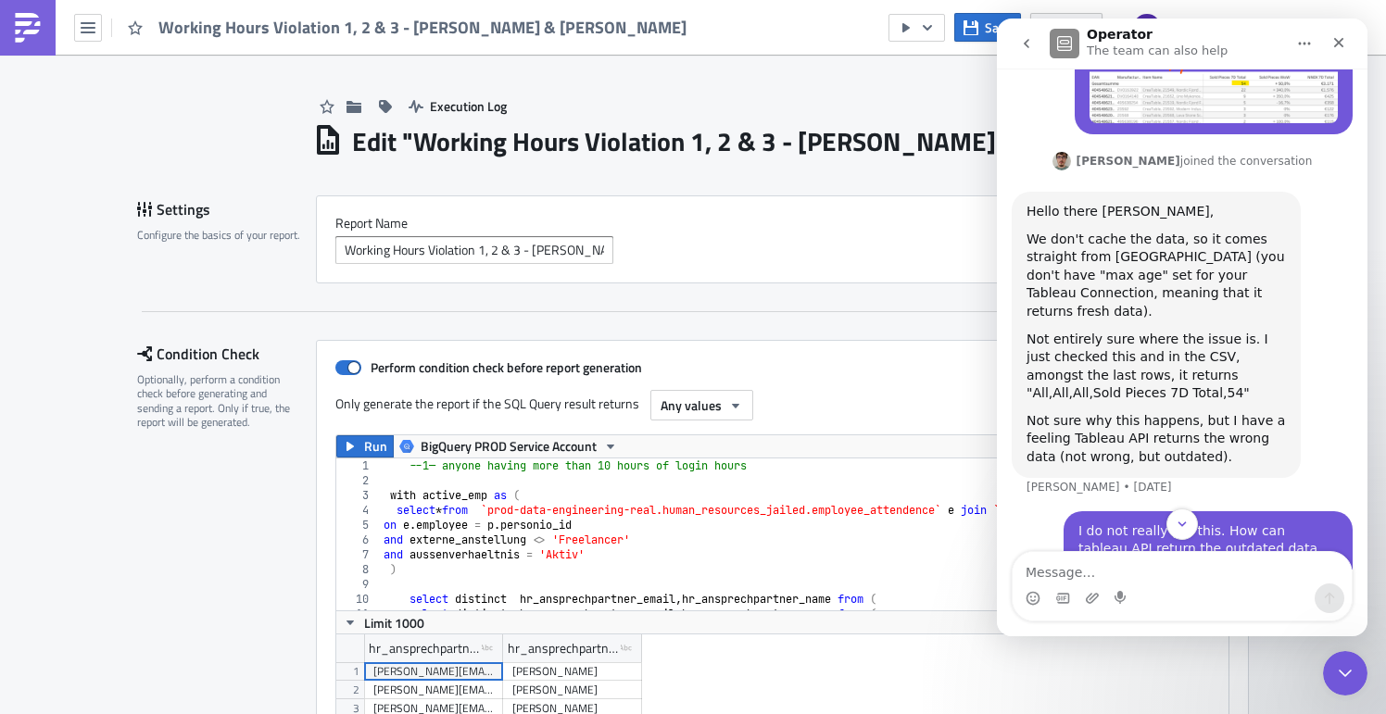
click at [1118, 403] on div "Zsolt says…" at bounding box center [1155, 407] width 259 height 9
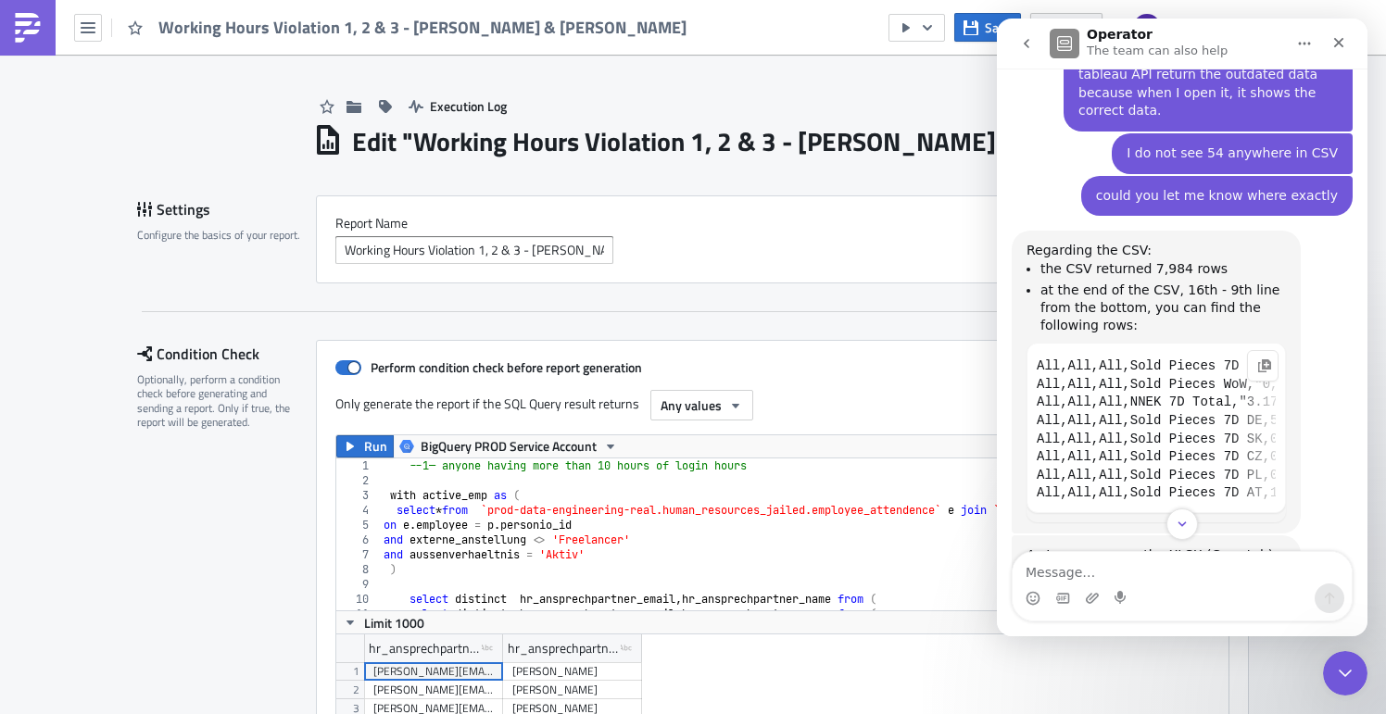
scroll to position [1696, 0]
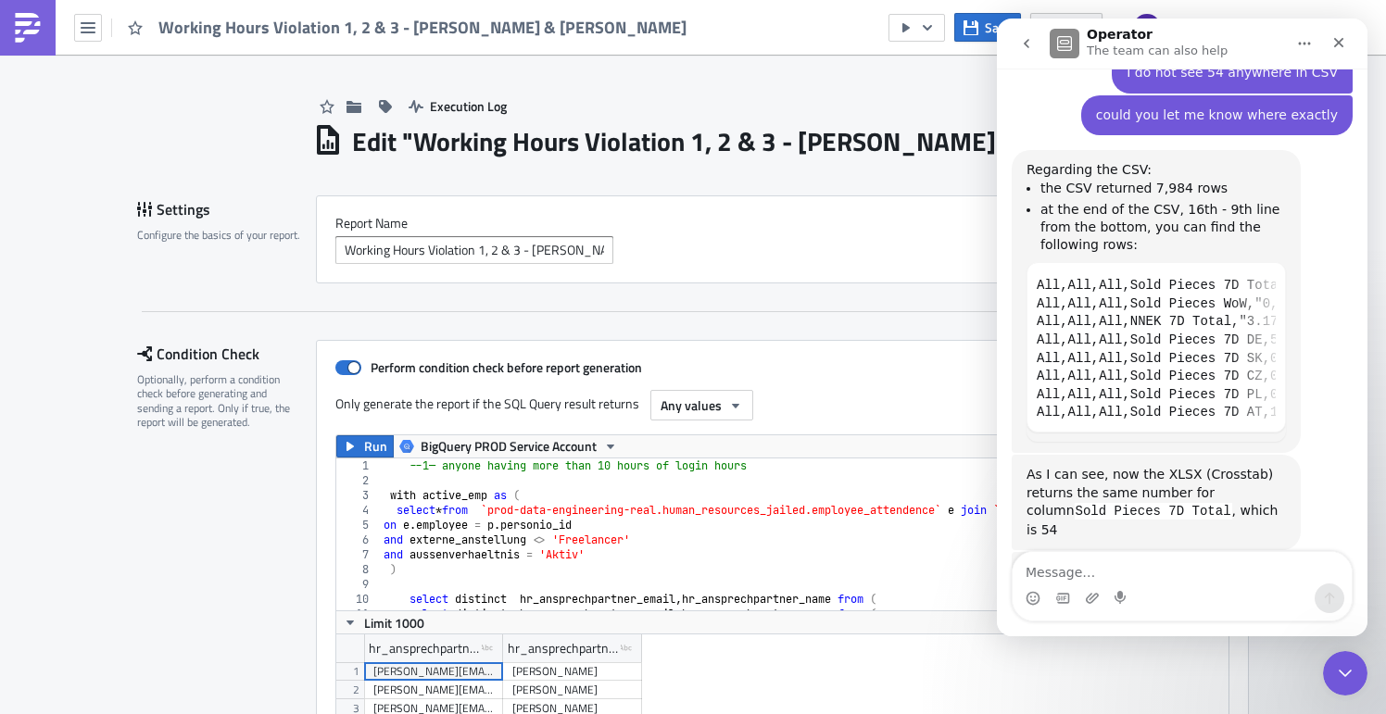
click at [1028, 46] on icon "go back" at bounding box center [1027, 43] width 6 height 9
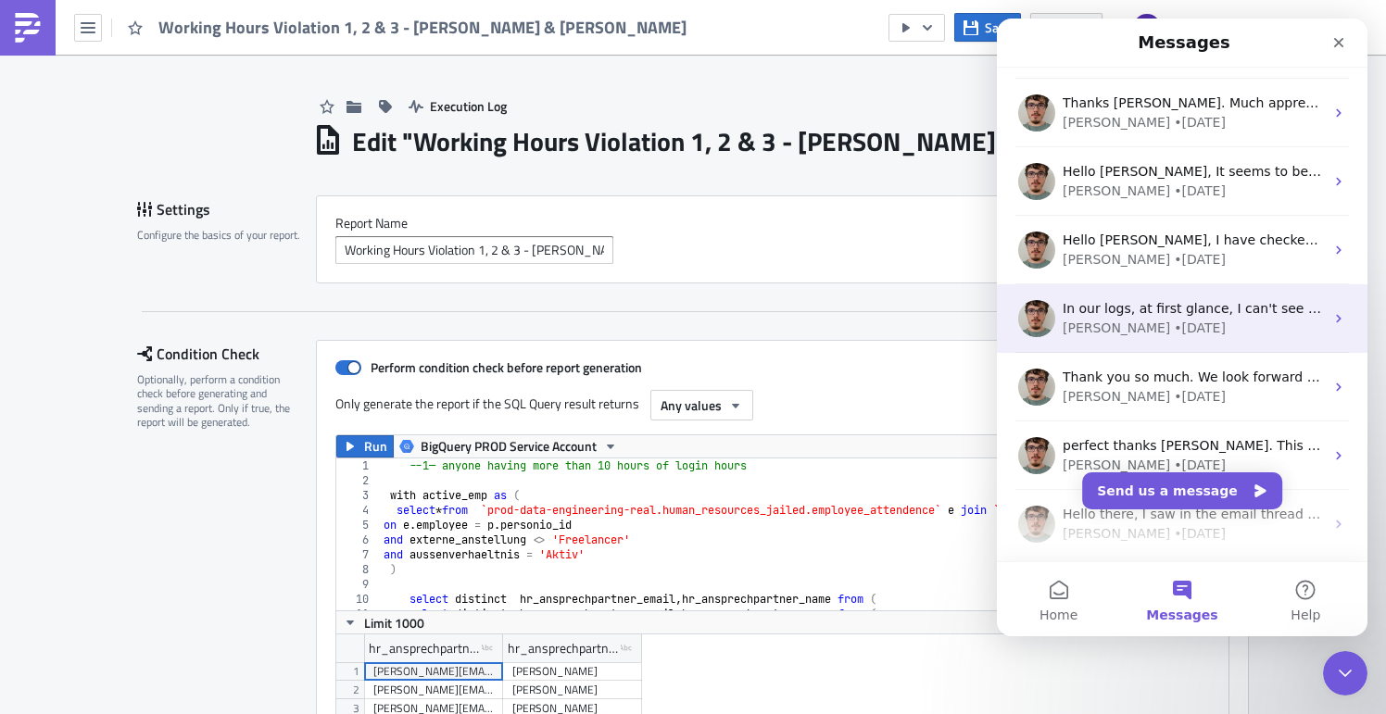
scroll to position [129, 0]
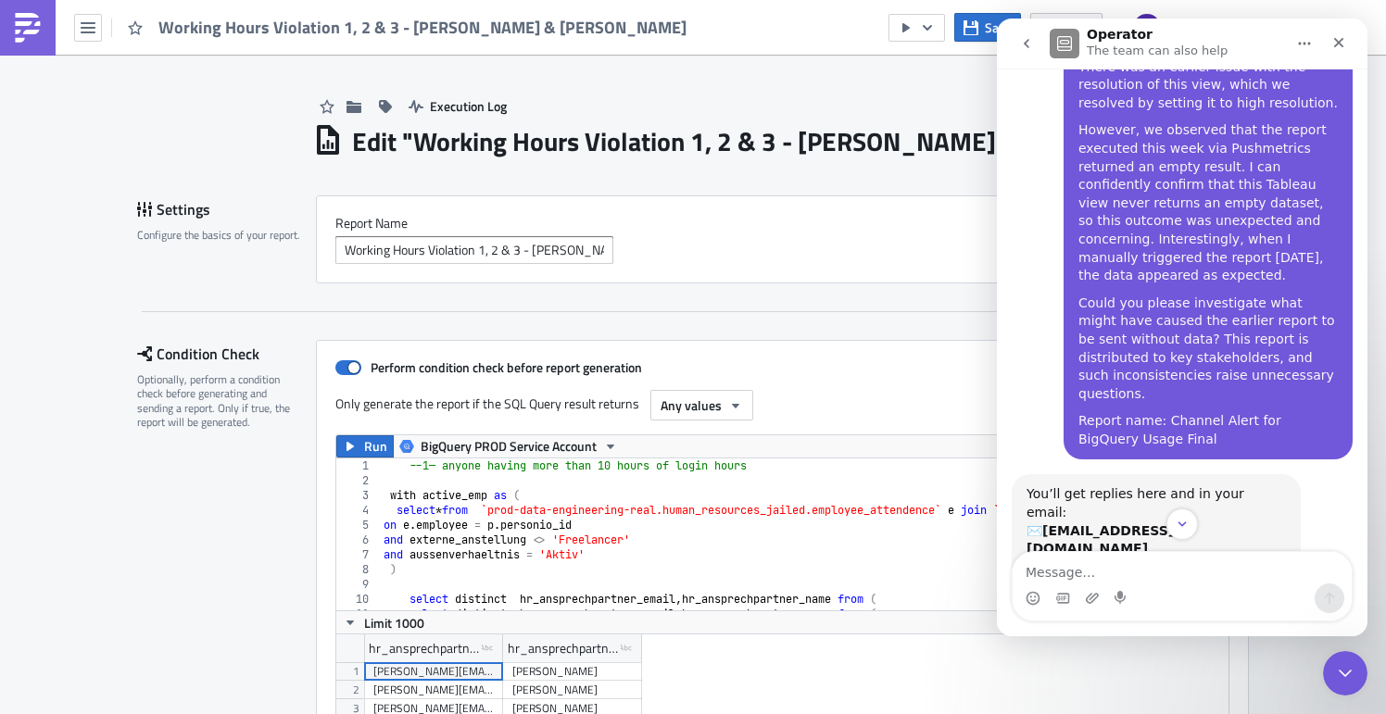
scroll to position [0, 0]
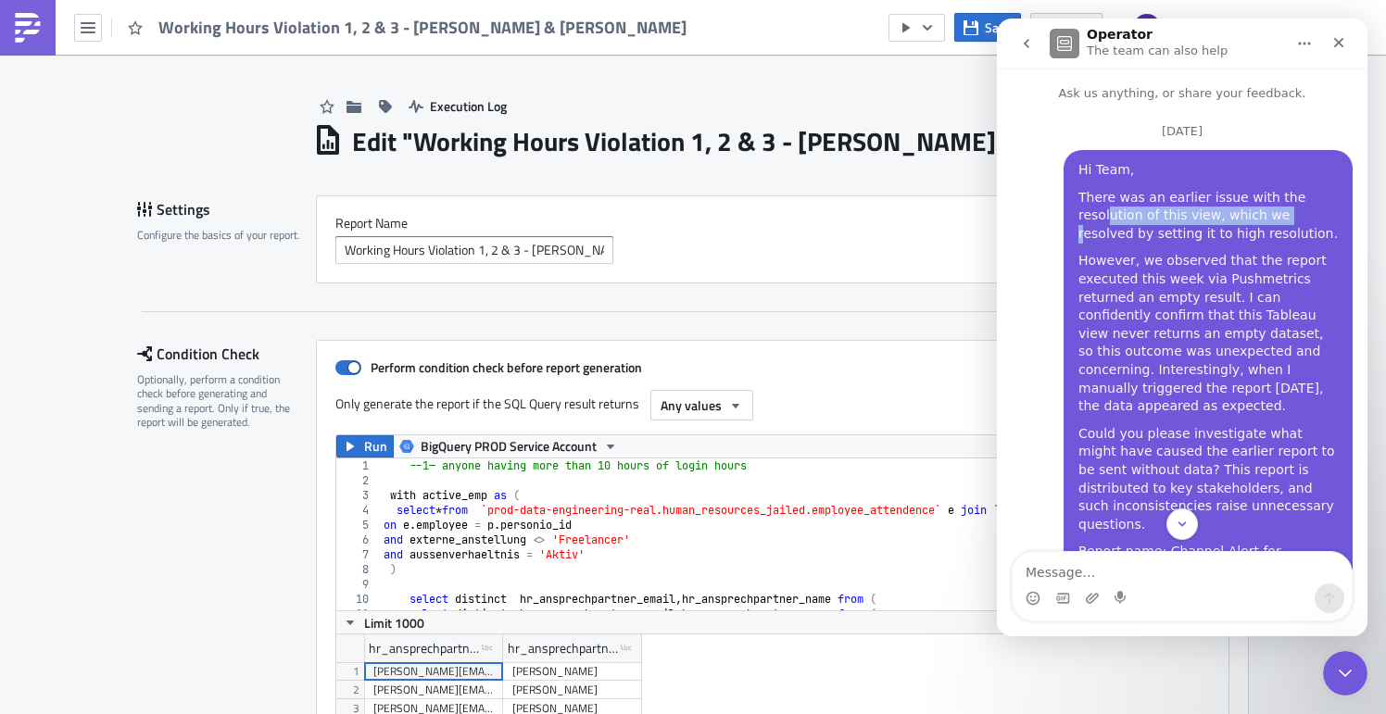
drag, startPoint x: 1101, startPoint y: 218, endPoint x: 1267, endPoint y: 222, distance: 166.8
click at [1267, 222] on div "There was an earlier issue with the resolution of this view, which we resolved …" at bounding box center [1207, 216] width 259 height 55
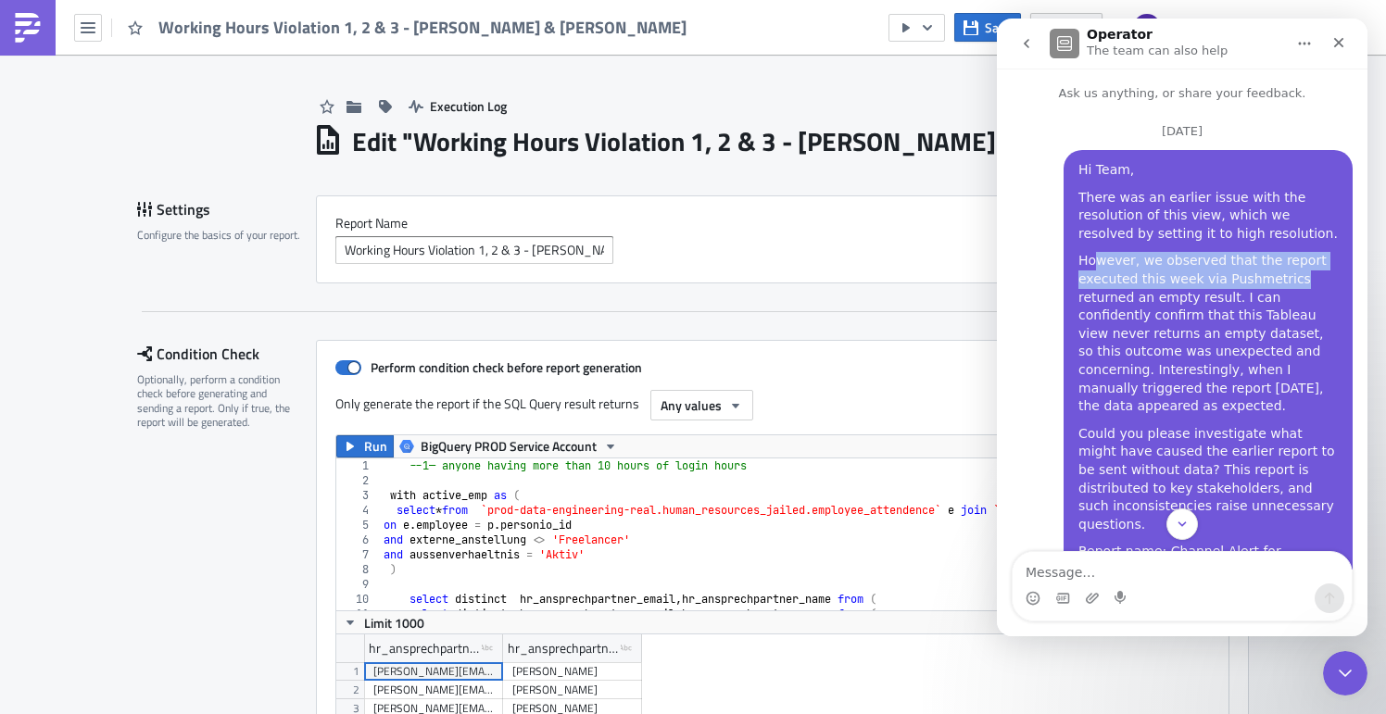
drag, startPoint x: 1088, startPoint y: 257, endPoint x: 1283, endPoint y: 275, distance: 195.4
click at [1283, 275] on div "However, we observed that the report executed this week via Pushmetrics returne…" at bounding box center [1207, 333] width 259 height 163
click at [1028, 43] on icon "go back" at bounding box center [1026, 43] width 15 height 15
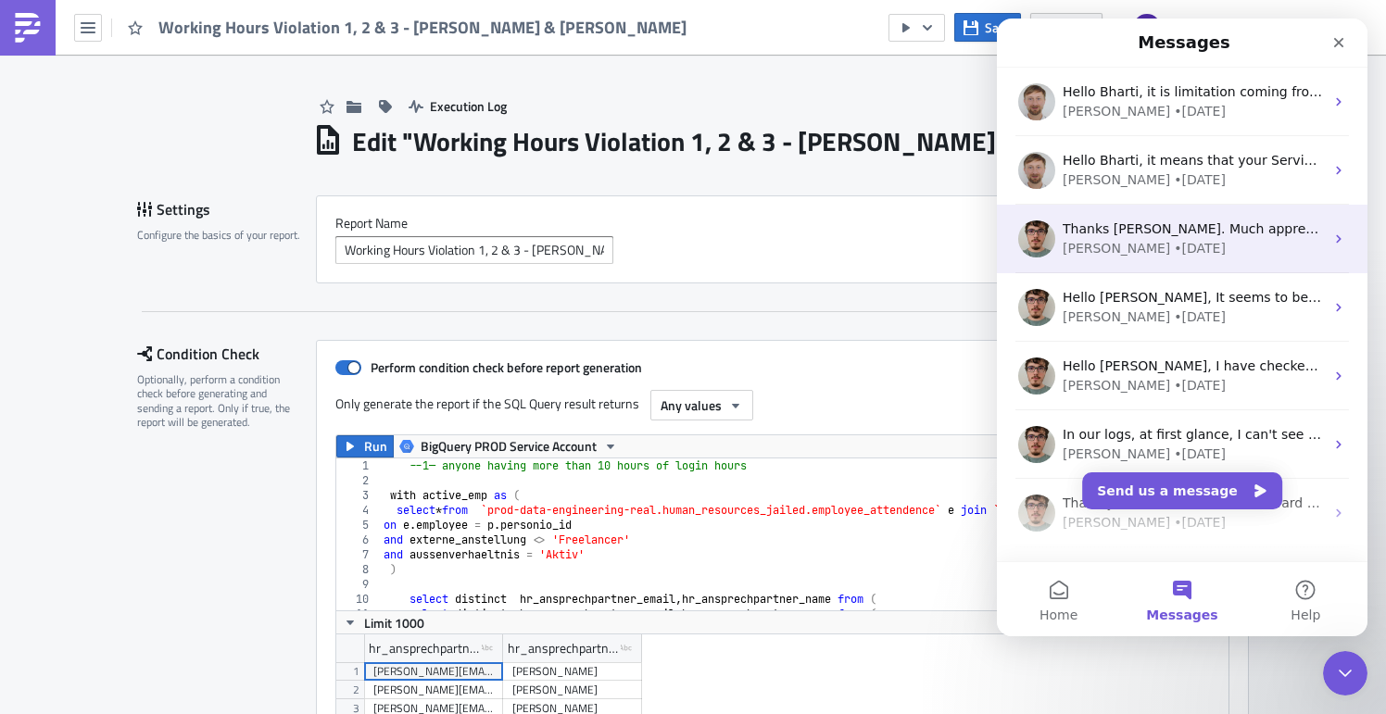
click at [1182, 221] on span "Thanks [PERSON_NAME]. Much appreciated your help here." at bounding box center [1256, 228] width 386 height 15
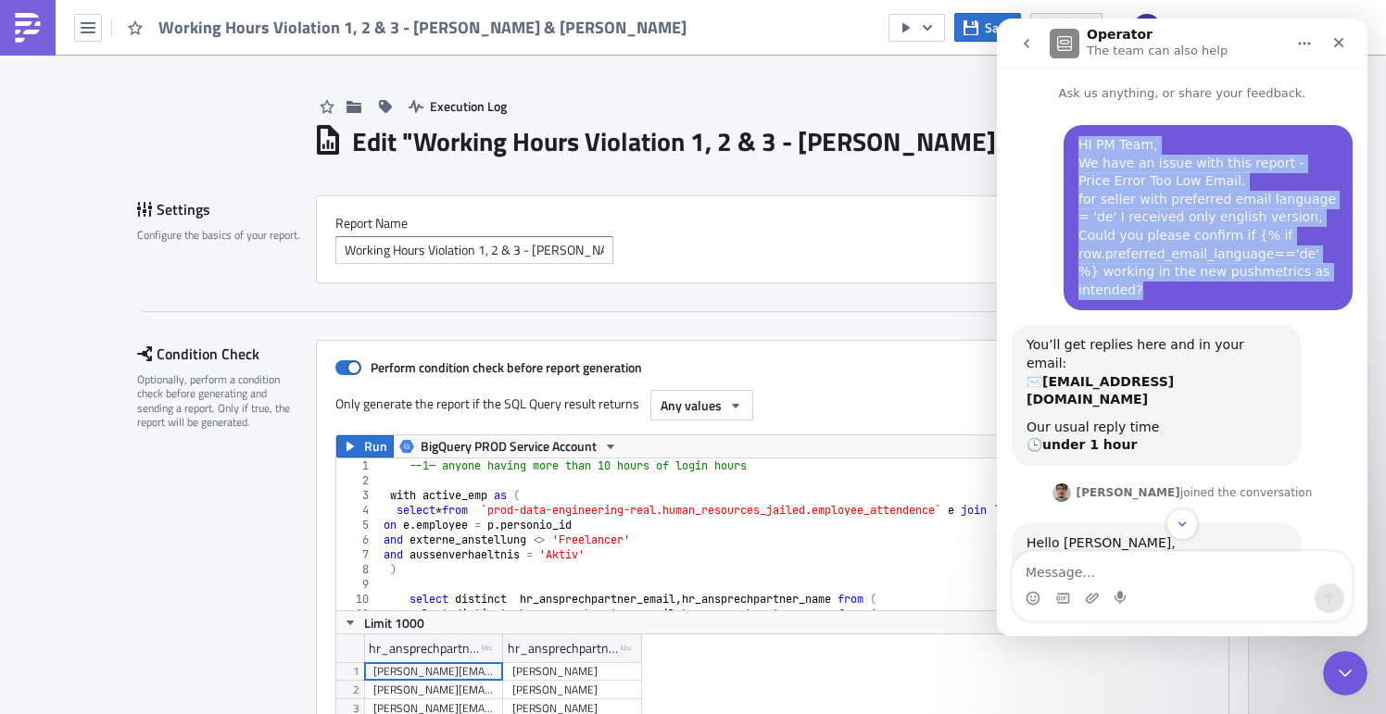
drag, startPoint x: 1068, startPoint y: 145, endPoint x: 1231, endPoint y: 298, distance: 223.5
click at [1231, 298] on div "HI PM Team, We have an issue with this report - Price Error Too Low Email. for …" at bounding box center [1207, 217] width 259 height 163
copy div "HI PM Team, We have an issue with this report - Price Error Too Low Email. for …"
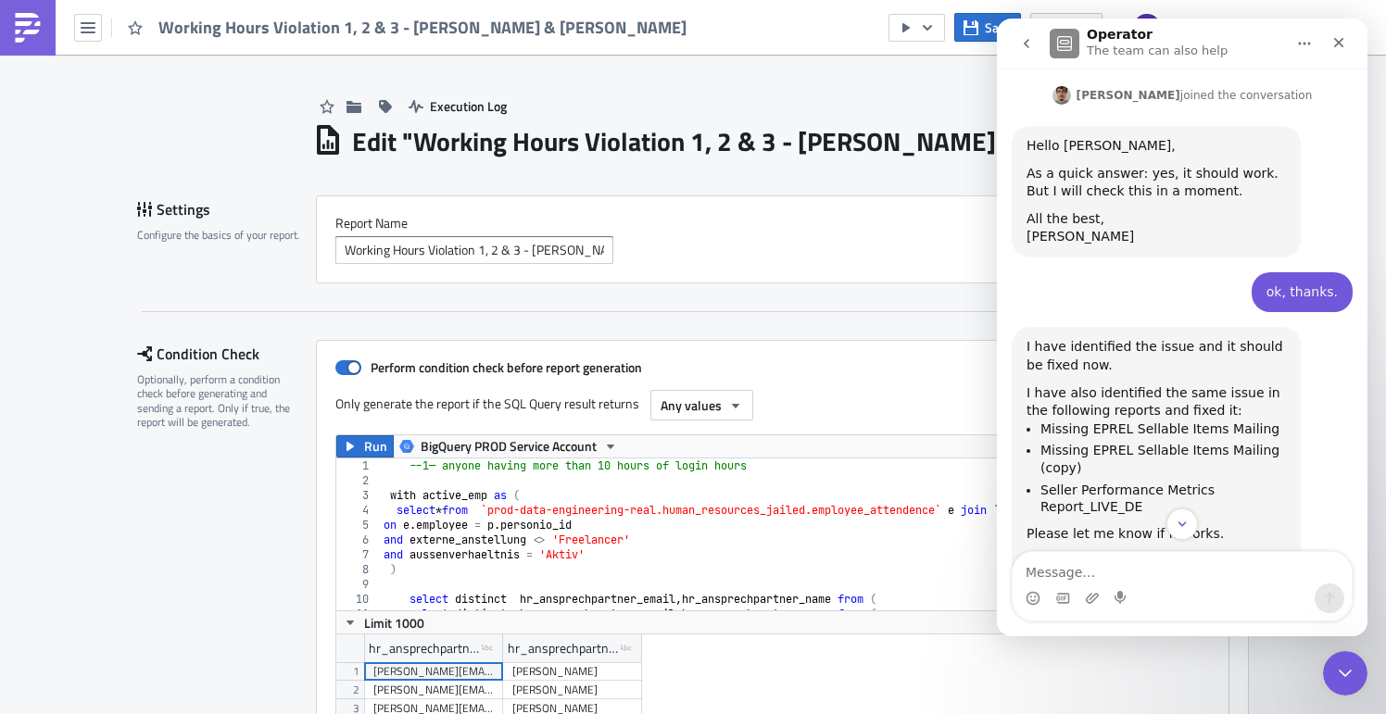
scroll to position [400, 0]
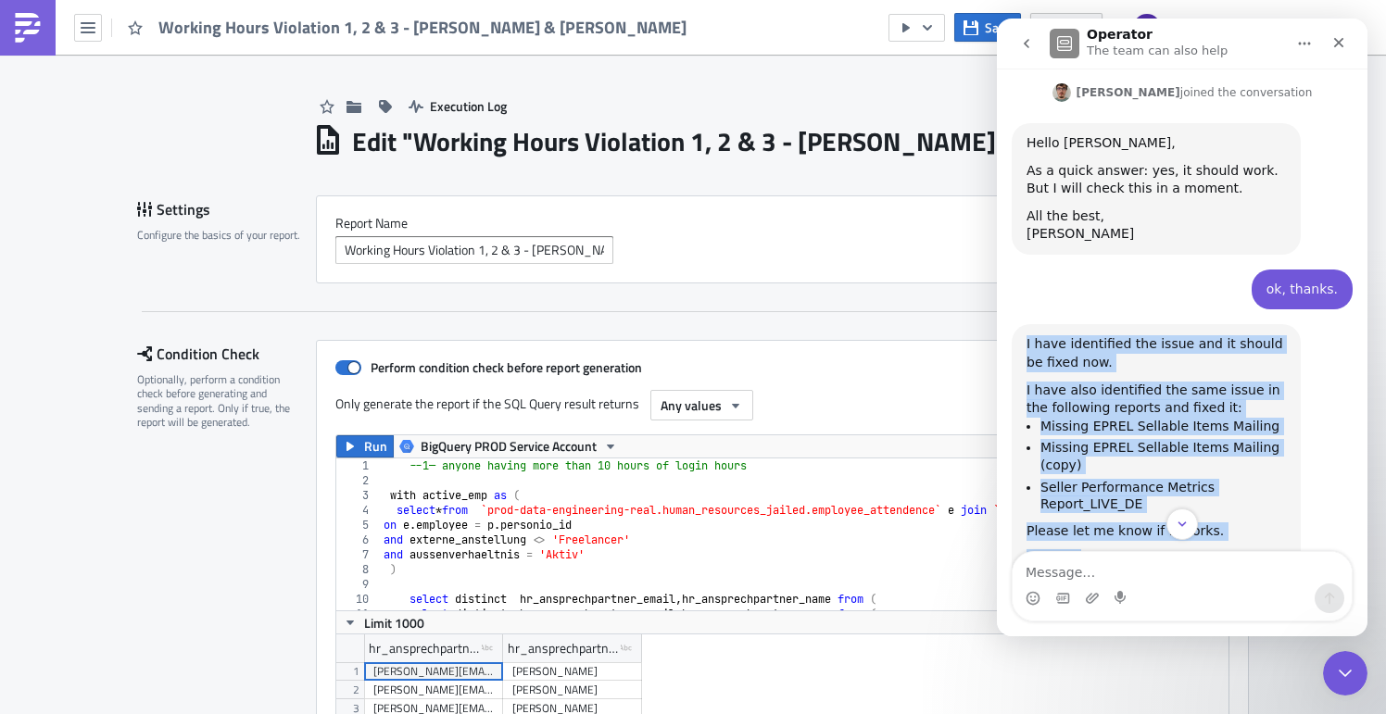
drag, startPoint x: 1027, startPoint y: 308, endPoint x: 1219, endPoint y: 537, distance: 298.5
click at [1219, 543] on div "I have identified the issue and it should be fixed now. I have also identified …" at bounding box center [1155, 460] width 259 height 250
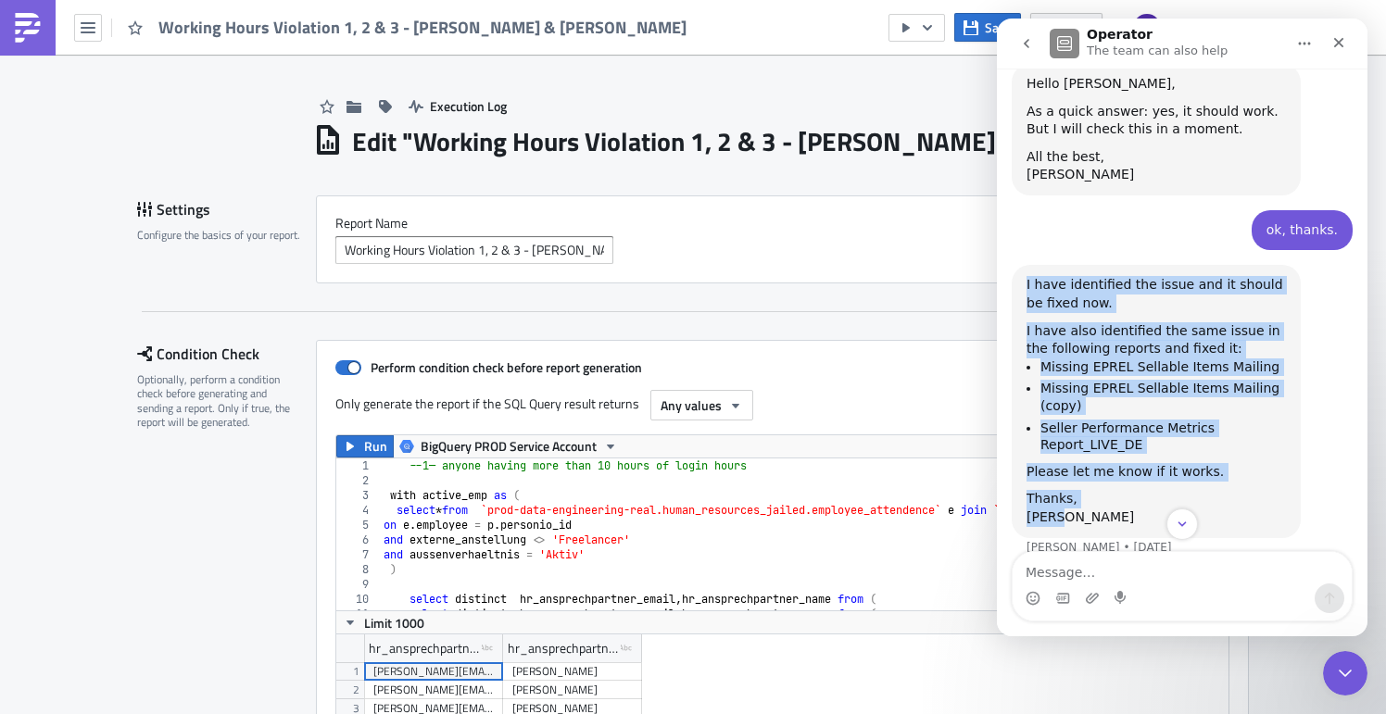
scroll to position [853, 0]
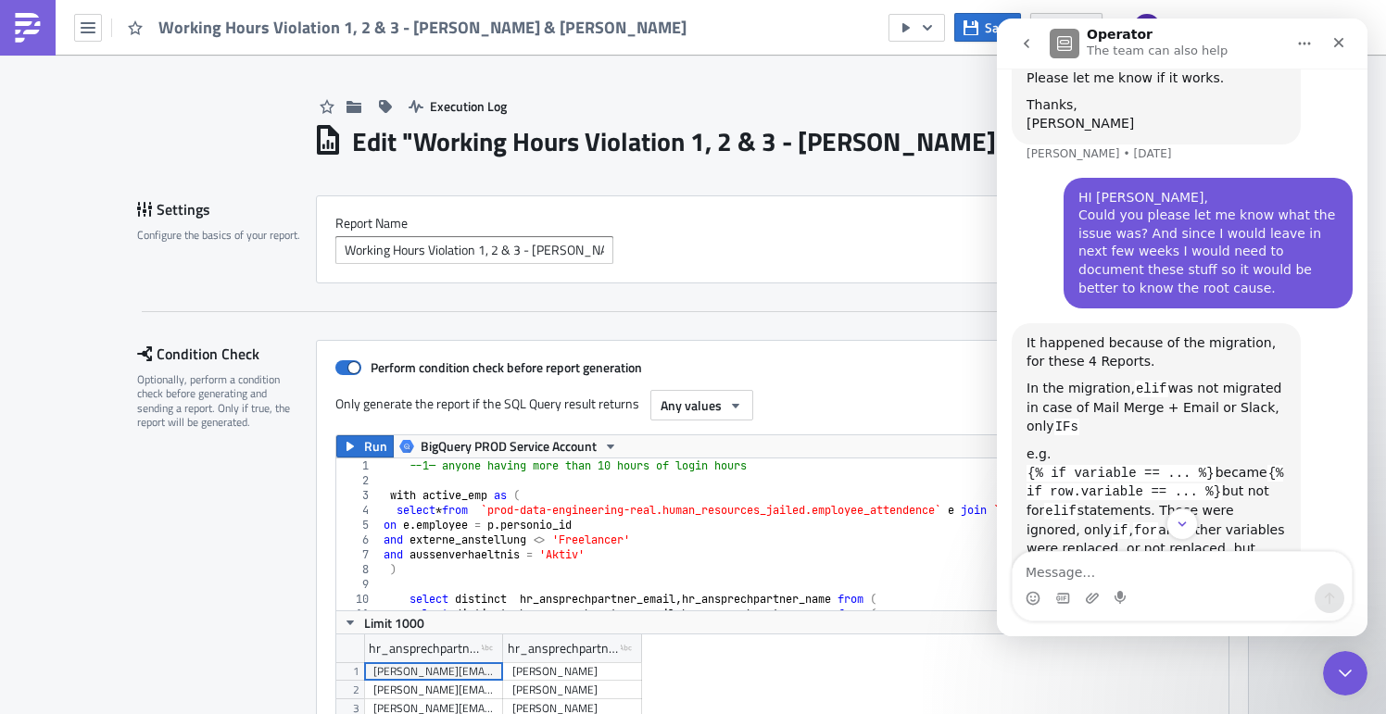
click at [1207, 380] on div "In the migration, [PERSON_NAME] was not migrated in case of Mail Merge + Email …" at bounding box center [1155, 408] width 259 height 57
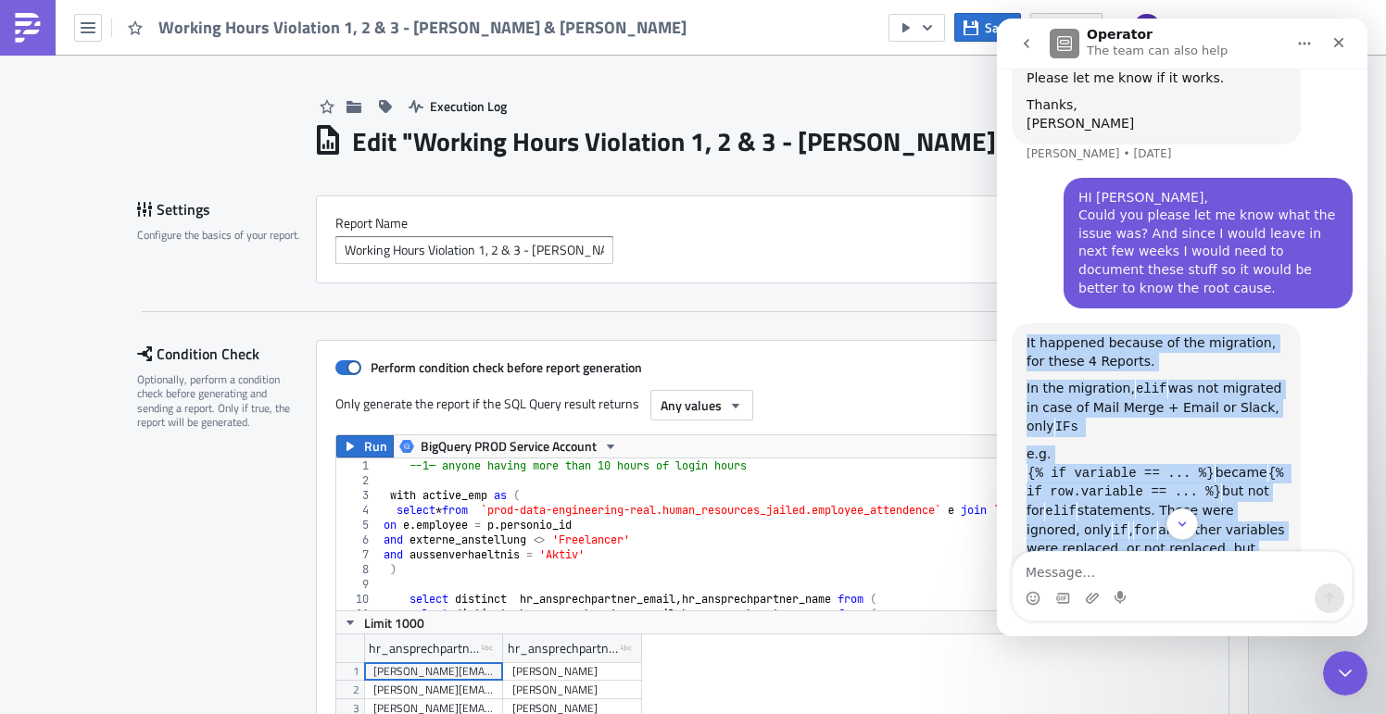
drag, startPoint x: 1027, startPoint y: 308, endPoint x: 1224, endPoint y: 556, distance: 316.5
click at [1224, 556] on div "Ask us anything, or share your feedback. HI PM Team, We have an issue with this…" at bounding box center [1182, 353] width 371 height 568
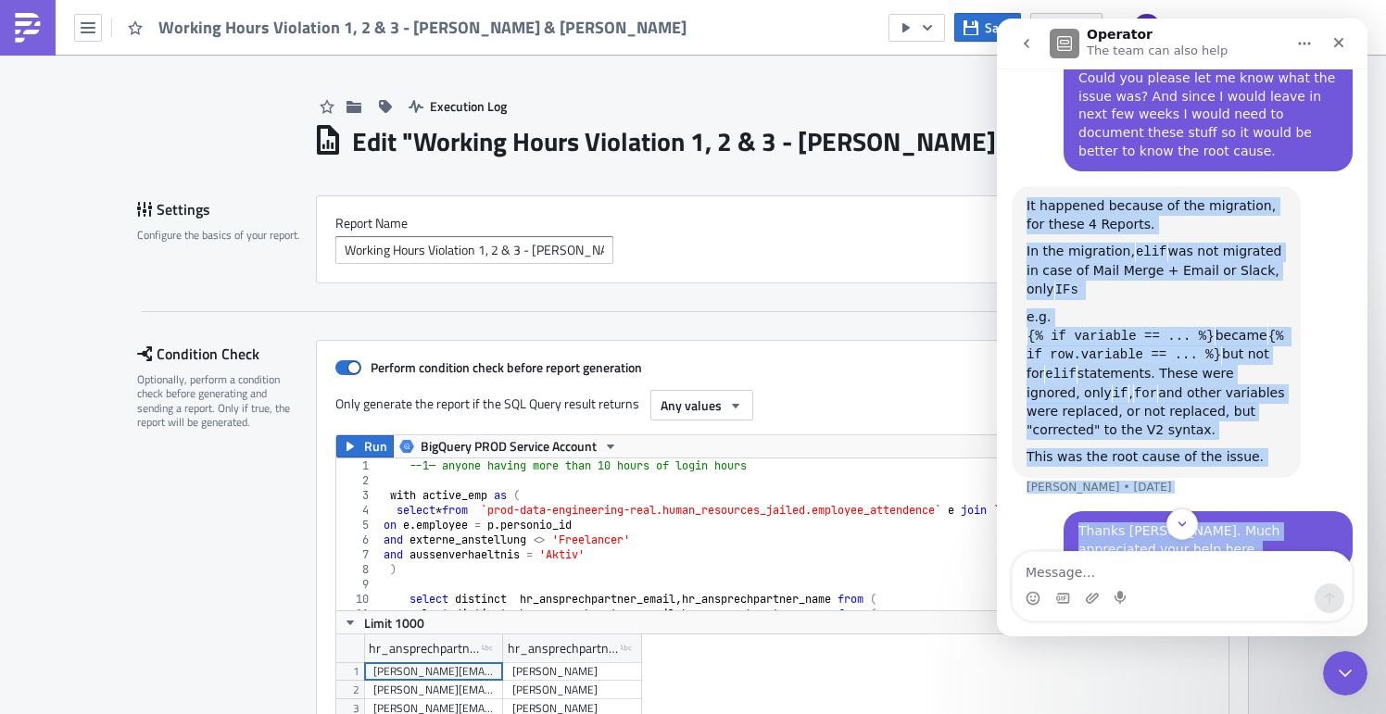
scroll to position [991, 0]
click at [1230, 447] on div "This was the root cause of the issue." at bounding box center [1155, 456] width 259 height 19
drag, startPoint x: 1261, startPoint y: 421, endPoint x: 1024, endPoint y: 169, distance: 346.7
click at [1024, 185] on div "It happened because of the migration, for these 4 Reports. In the migration, el…" at bounding box center [1156, 331] width 289 height 292
copy div "It happened because of the migration, for these 4 Reports. In the migration, el…"
